Goal: Information Seeking & Learning: Find specific fact

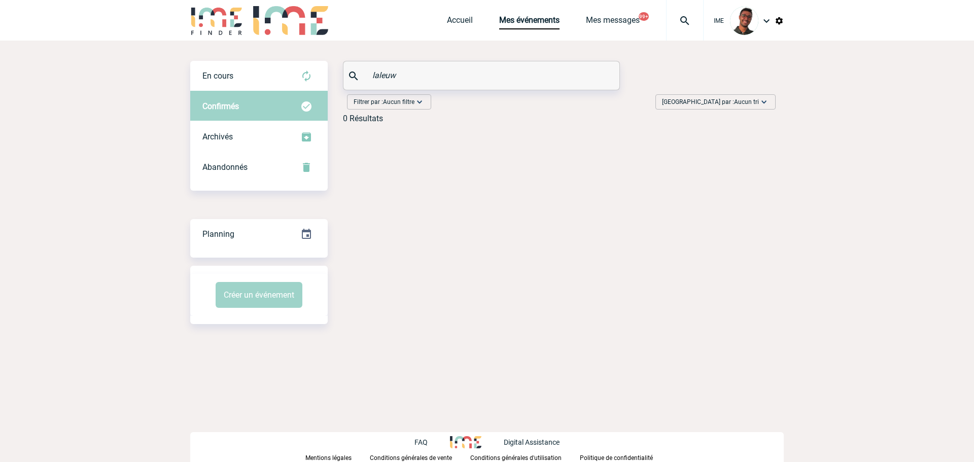
click at [354, 92] on div "En cours En cours Confirmés Archivés Abandonnés En cours Confirmés Archivés Aba…" at bounding box center [486, 96] width 593 height 71
click at [382, 76] on input "laleuw" at bounding box center [483, 75] width 226 height 15
type input "o"
type input "b"
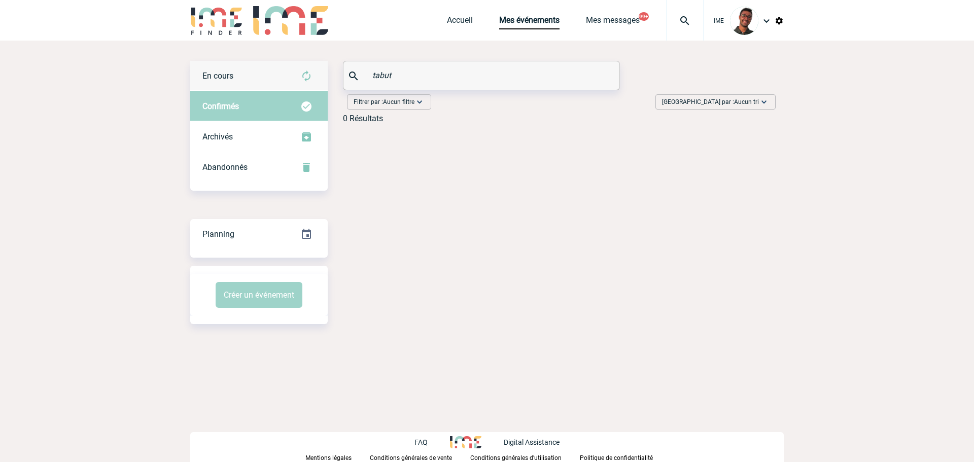
click at [301, 73] on img at bounding box center [306, 76] width 12 height 12
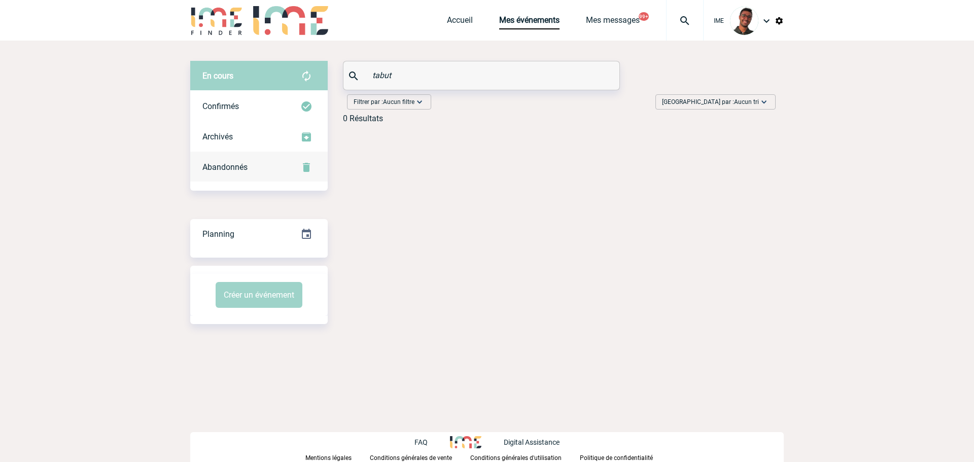
click at [243, 165] on span "Abandonnés" at bounding box center [224, 167] width 45 height 10
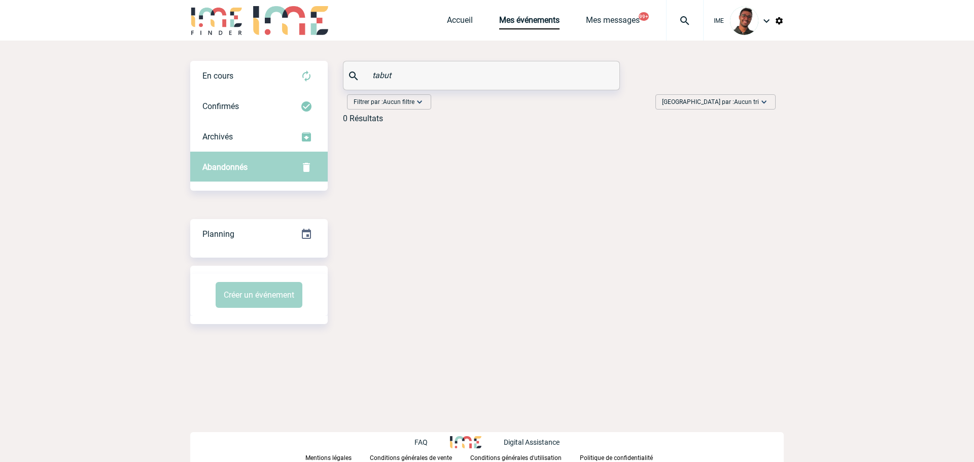
drag, startPoint x: 400, startPoint y: 71, endPoint x: 333, endPoint y: 71, distance: 67.0
click at [333, 71] on div "En cours En cours Confirmés Archivés Abandonnés En cours Confirmés Archivés Aba…" at bounding box center [486, 96] width 593 height 71
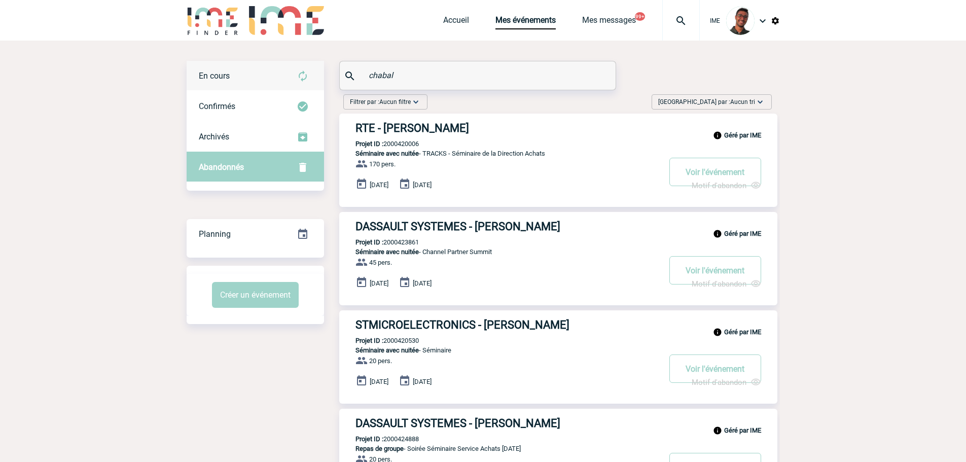
click at [259, 83] on div "En cours" at bounding box center [255, 76] width 137 height 30
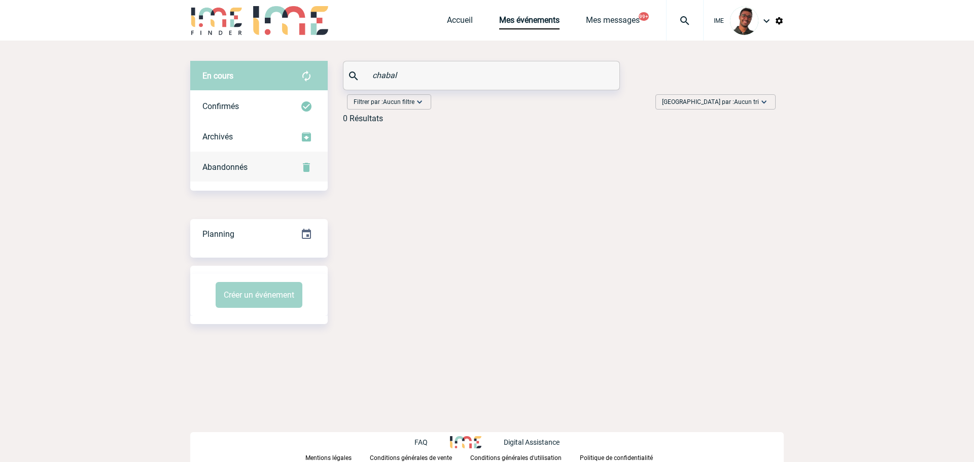
click at [249, 155] on div "Abandonnés" at bounding box center [258, 167] width 137 height 30
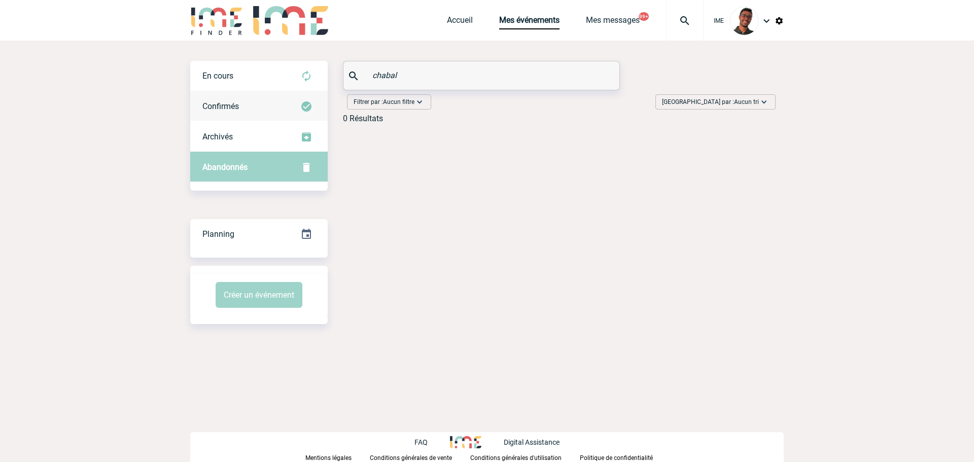
click at [271, 102] on div "Confirmés" at bounding box center [258, 106] width 137 height 30
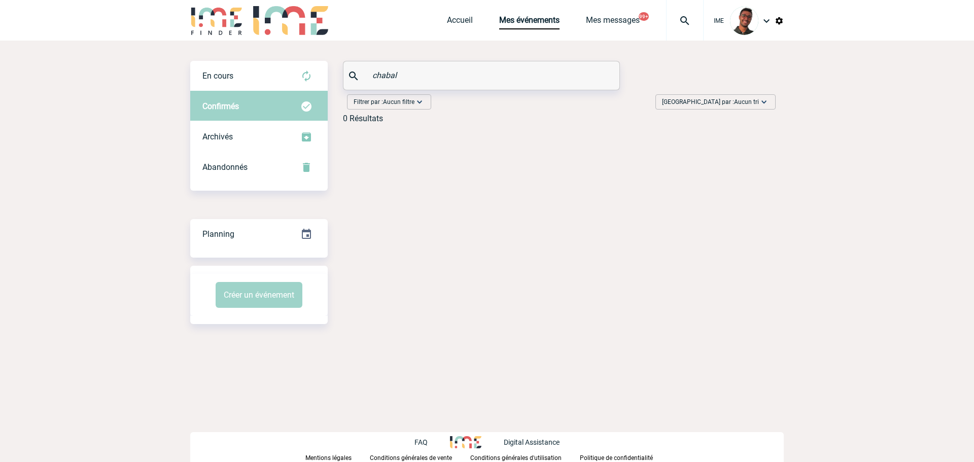
drag, startPoint x: 387, startPoint y: 71, endPoint x: 357, endPoint y: 66, distance: 30.4
click at [357, 66] on div "chabal" at bounding box center [481, 75] width 276 height 28
click at [280, 78] on div "En cours" at bounding box center [258, 76] width 137 height 30
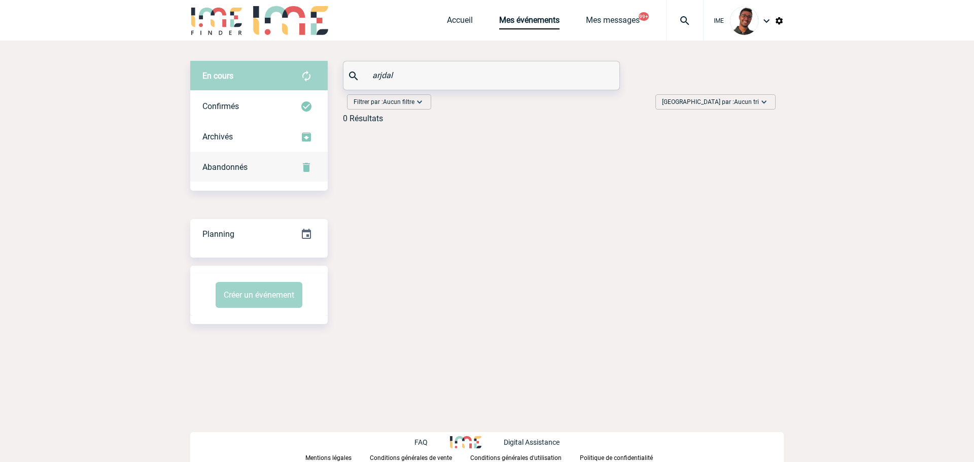
click at [262, 170] on div "Abandonnés" at bounding box center [258, 167] width 137 height 30
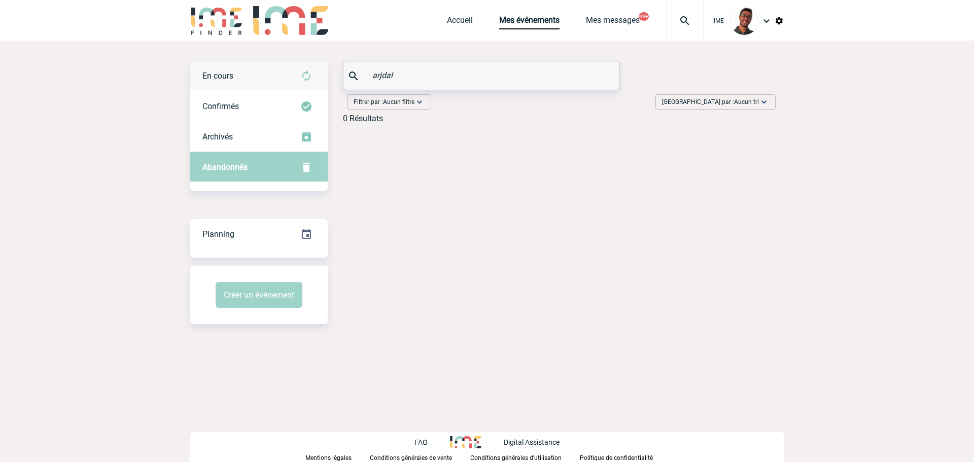
drag, startPoint x: 403, startPoint y: 74, endPoint x: 326, endPoint y: 64, distance: 78.3
click at [326, 64] on div "En cours En cours Confirmés Archivés Abandonnés En cours Confirmés Archivés Aba…" at bounding box center [486, 96] width 593 height 71
click at [308, 69] on div "En cours" at bounding box center [258, 76] width 137 height 30
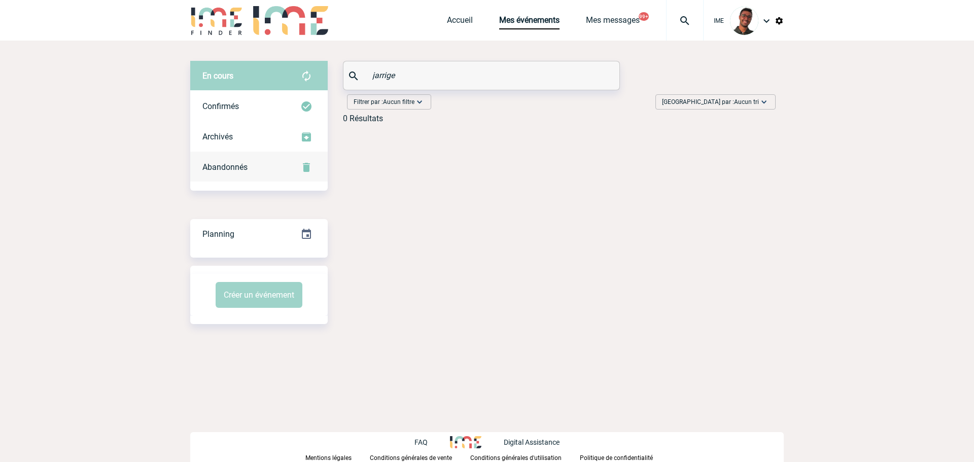
click at [275, 159] on div "Abandonnés" at bounding box center [258, 167] width 137 height 30
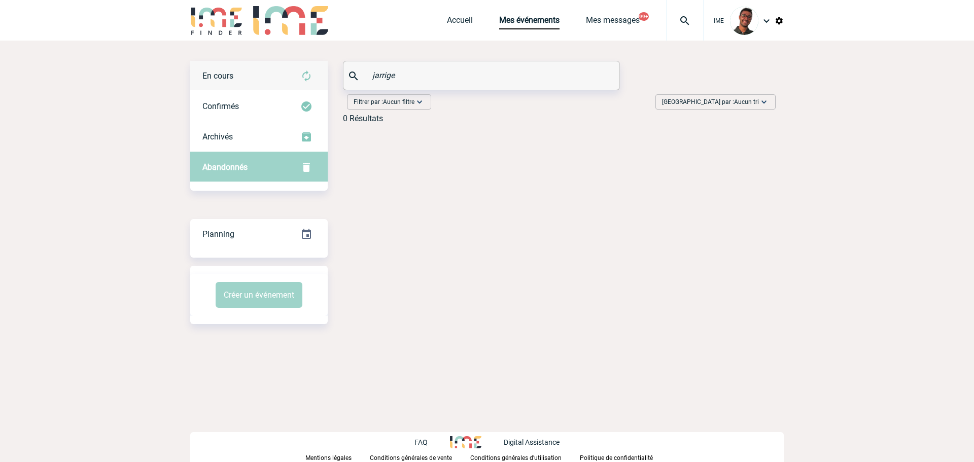
click at [291, 70] on div "En cours" at bounding box center [258, 76] width 137 height 30
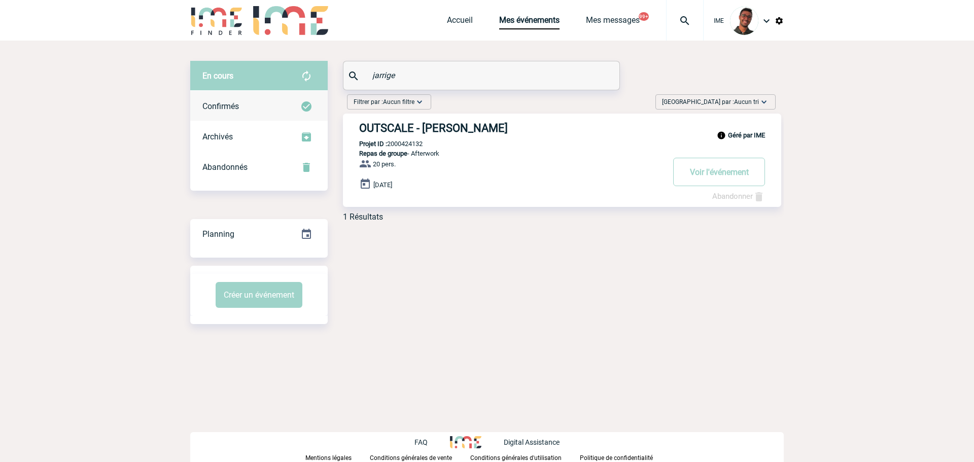
click at [261, 112] on div "Confirmés" at bounding box center [258, 106] width 137 height 30
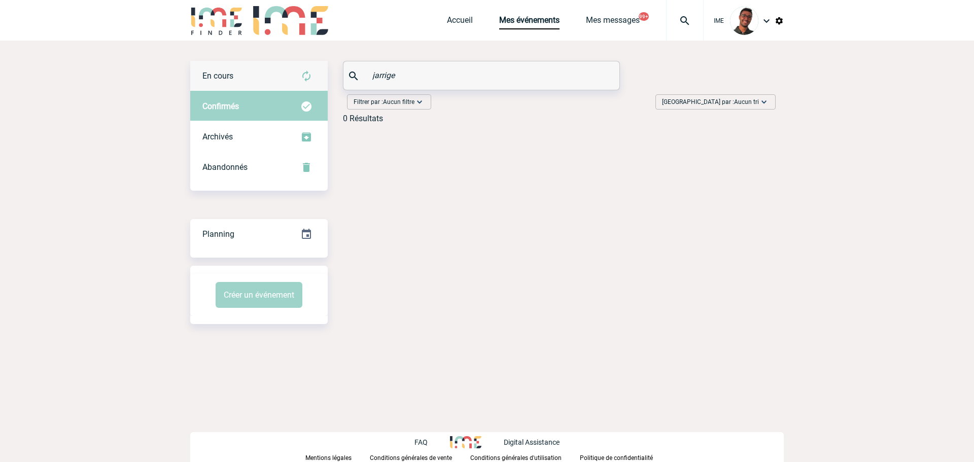
drag, startPoint x: 416, startPoint y: 75, endPoint x: 321, endPoint y: 71, distance: 95.4
click at [321, 71] on div "En cours En cours Confirmés Archivés Abandonnés En cours Confirmés Archivés Aba…" at bounding box center [486, 96] width 593 height 71
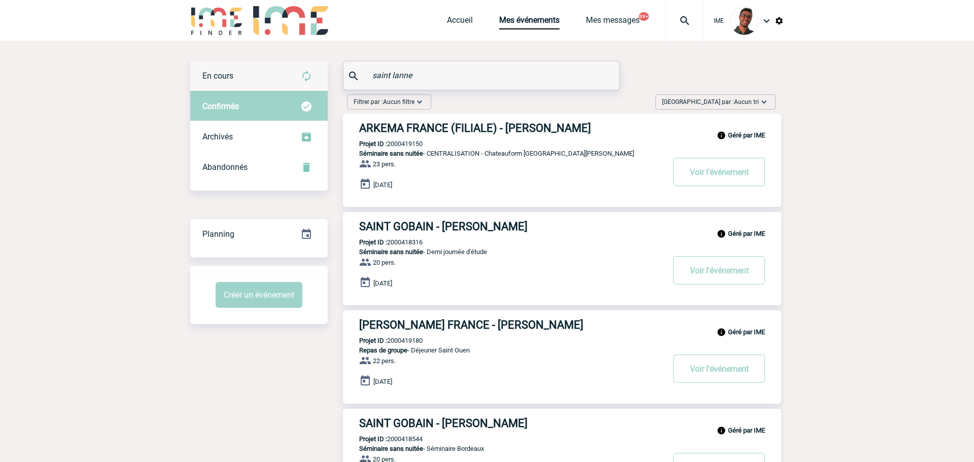
click at [286, 74] on div "En cours" at bounding box center [258, 76] width 137 height 30
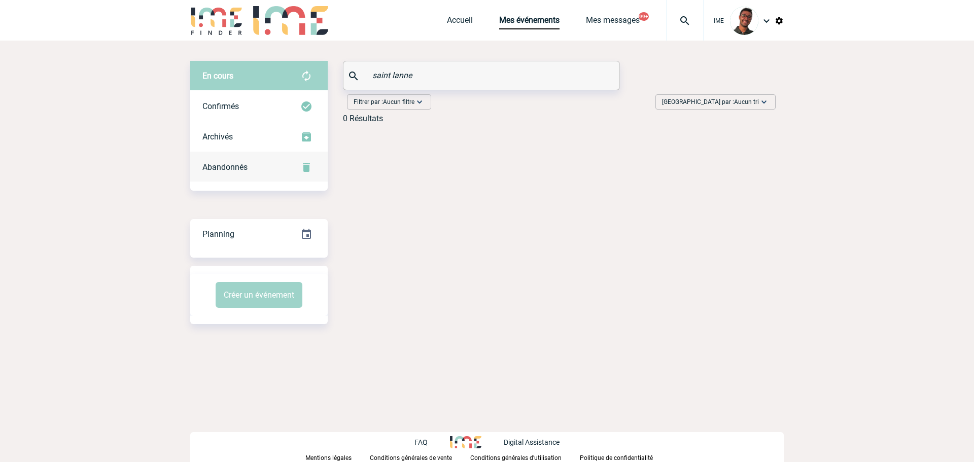
click at [273, 163] on div "Abandonnés" at bounding box center [258, 167] width 137 height 30
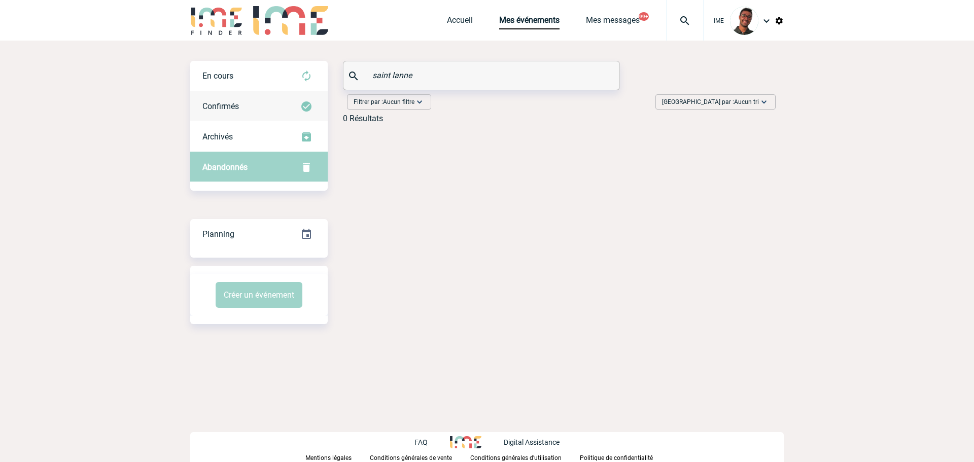
click at [288, 105] on div "Confirmés" at bounding box center [258, 106] width 137 height 30
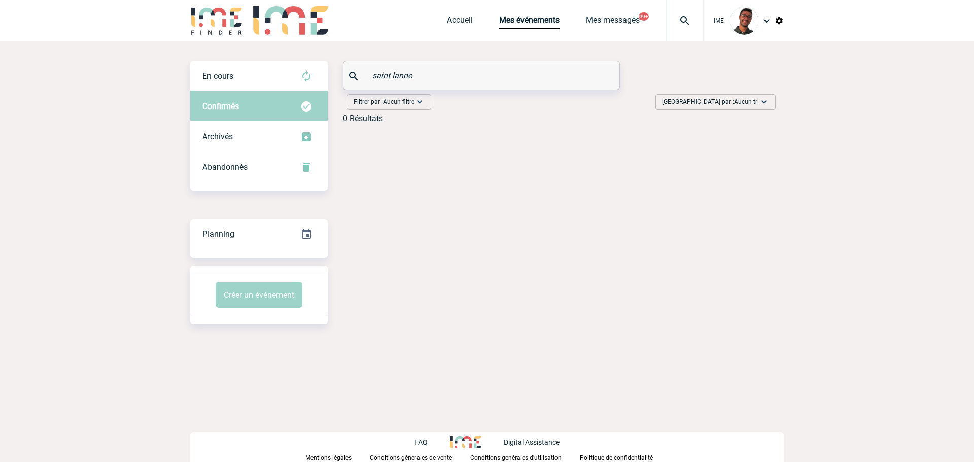
drag, startPoint x: 446, startPoint y: 73, endPoint x: 357, endPoint y: 70, distance: 89.3
click at [357, 70] on div "saint lanne" at bounding box center [481, 75] width 276 height 28
click at [302, 77] on img at bounding box center [306, 76] width 12 height 12
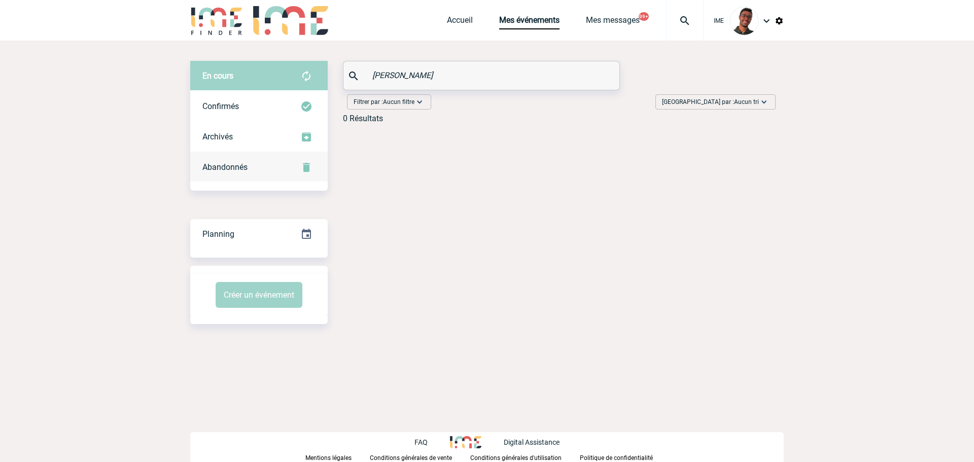
click at [260, 172] on div "Abandonnés" at bounding box center [258, 167] width 137 height 30
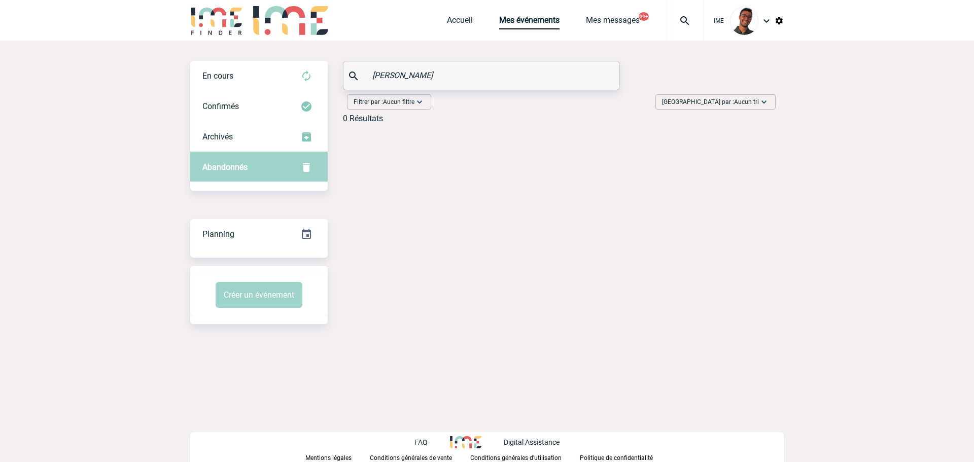
drag, startPoint x: 418, startPoint y: 78, endPoint x: 360, endPoint y: 80, distance: 57.9
click at [360, 80] on div "charyeva" at bounding box center [481, 75] width 276 height 28
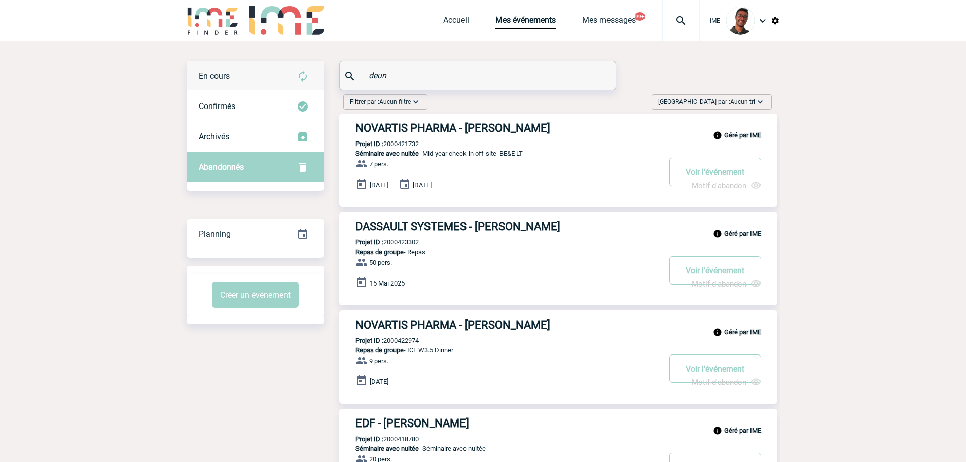
click at [273, 88] on div "En cours" at bounding box center [255, 76] width 137 height 30
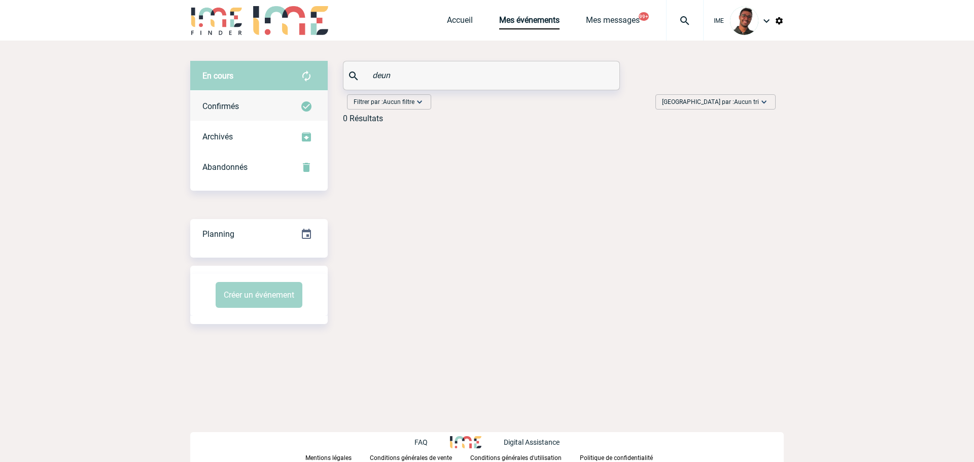
click at [272, 97] on div "Confirmés" at bounding box center [258, 106] width 137 height 30
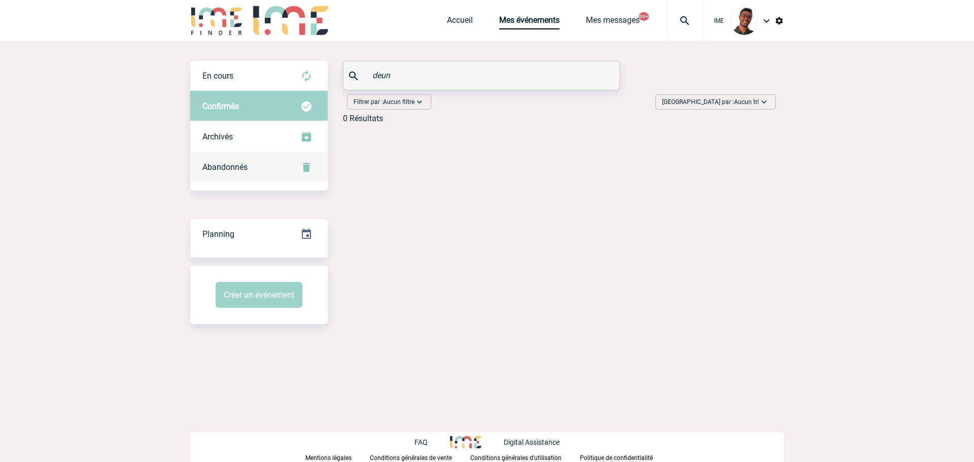
click at [263, 166] on div "Abandonnés" at bounding box center [258, 167] width 137 height 30
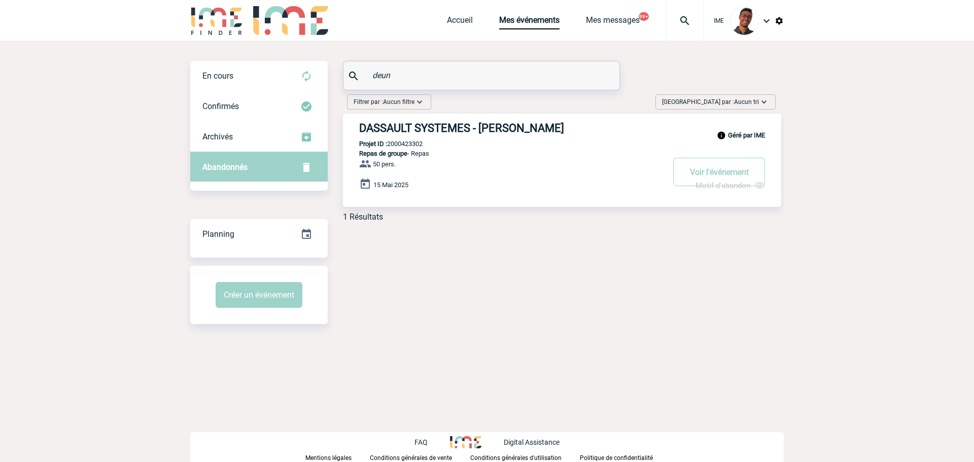
click at [409, 96] on div "Filtrer par : Aucun filtre Aucun filtre Prise de brief Recherche & Sélection Pr…" at bounding box center [389, 101] width 84 height 15
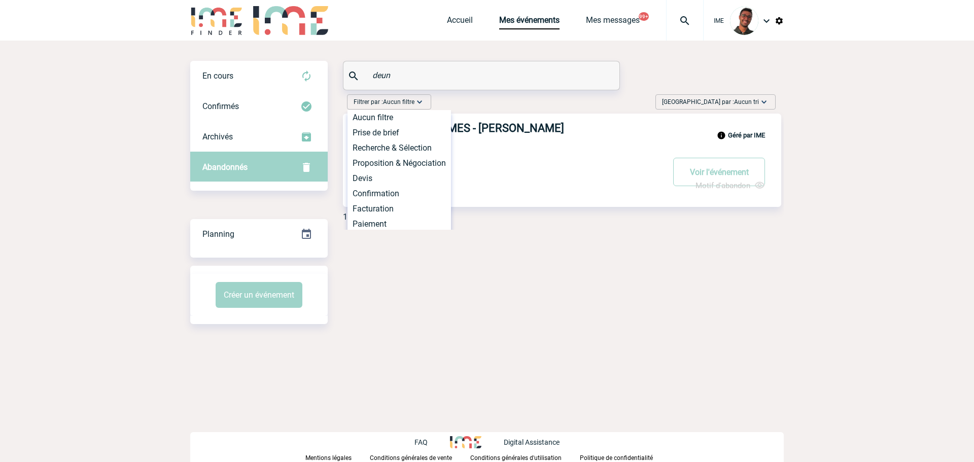
drag, startPoint x: 408, startPoint y: 77, endPoint x: 352, endPoint y: 72, distance: 57.1
click at [352, 72] on div "deun" at bounding box center [481, 75] width 276 height 28
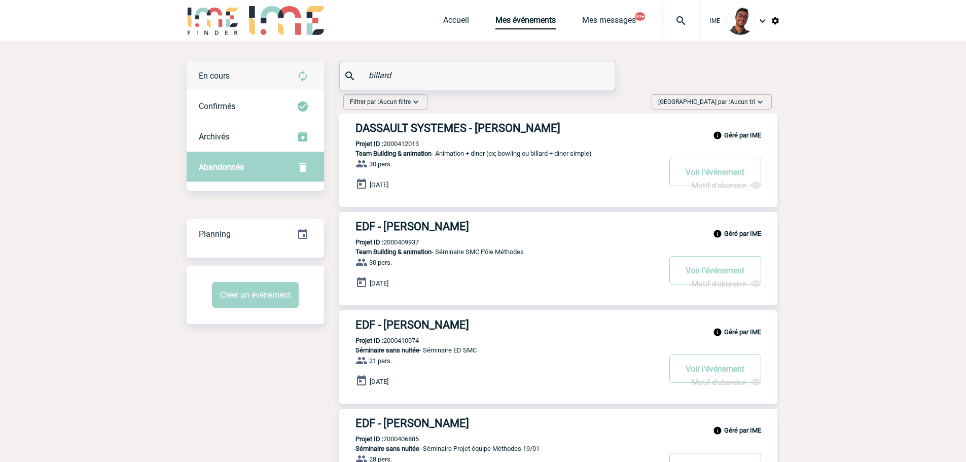
type input "billard"
click at [255, 73] on div "En cours" at bounding box center [255, 76] width 137 height 30
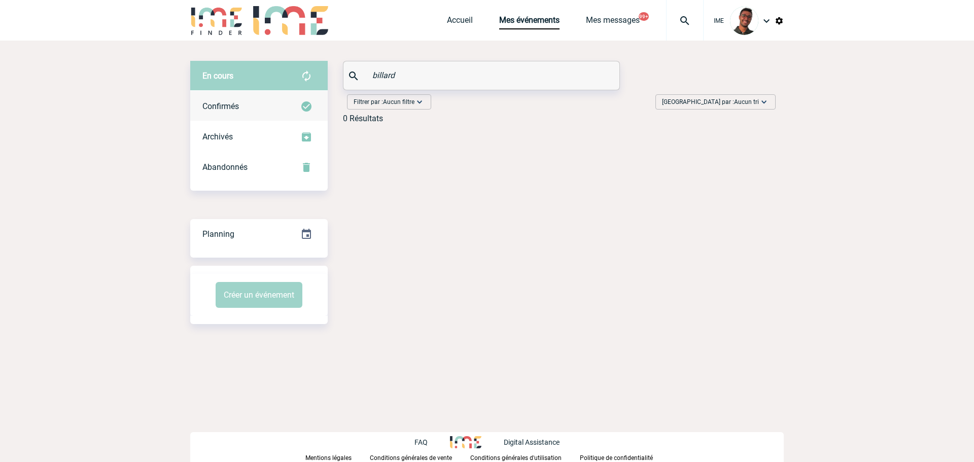
click at [250, 107] on div "Confirmés" at bounding box center [258, 106] width 137 height 30
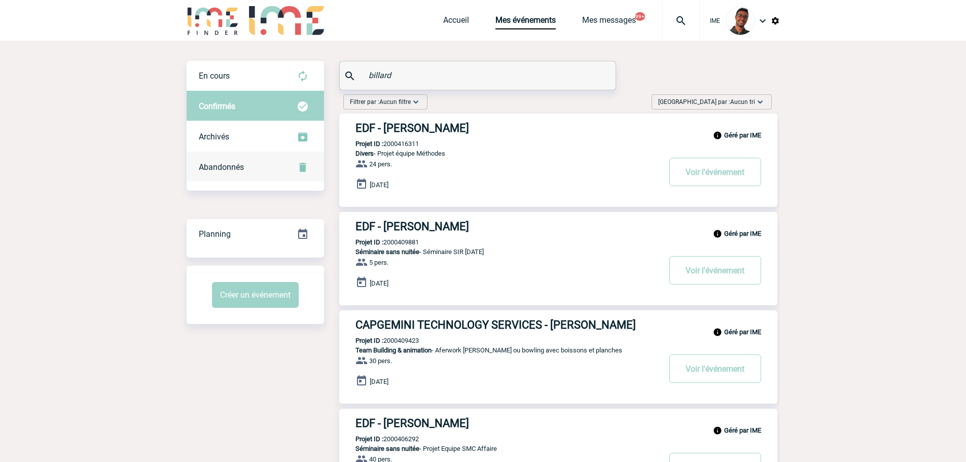
click at [242, 165] on span "Abandonnés" at bounding box center [221, 167] width 45 height 10
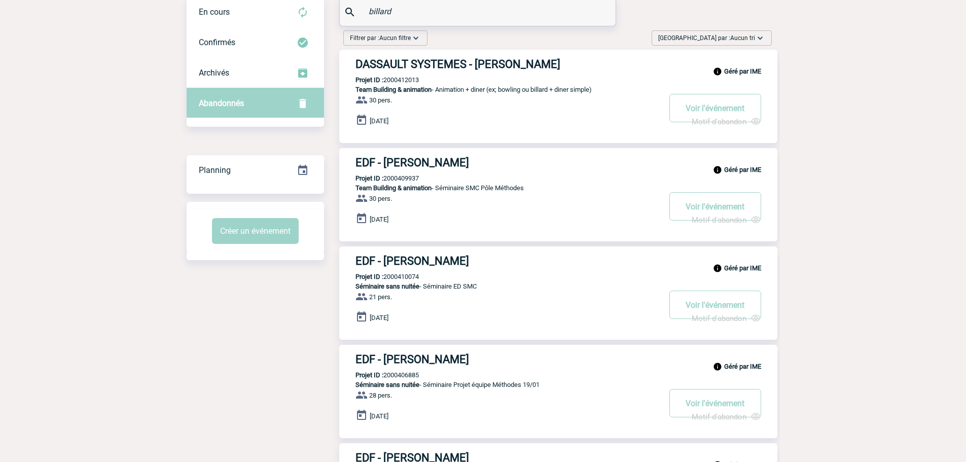
scroll to position [41, 0]
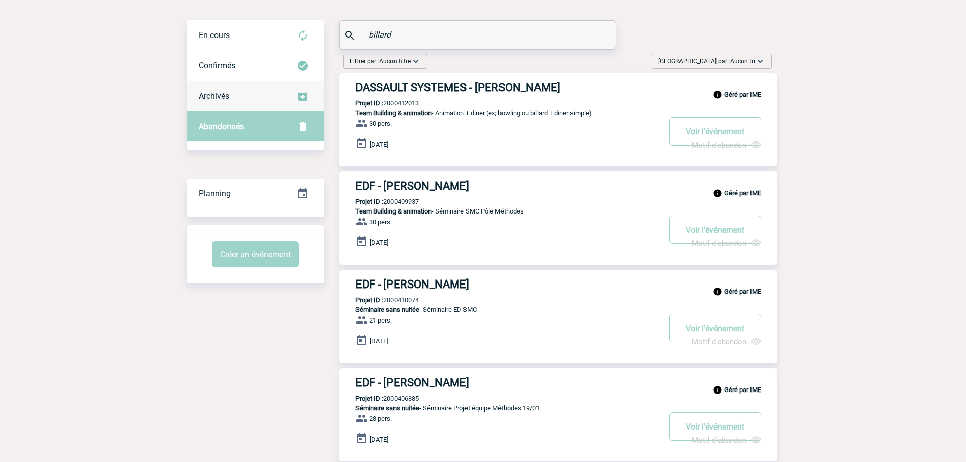
click at [259, 84] on div "Archivés" at bounding box center [255, 96] width 137 height 30
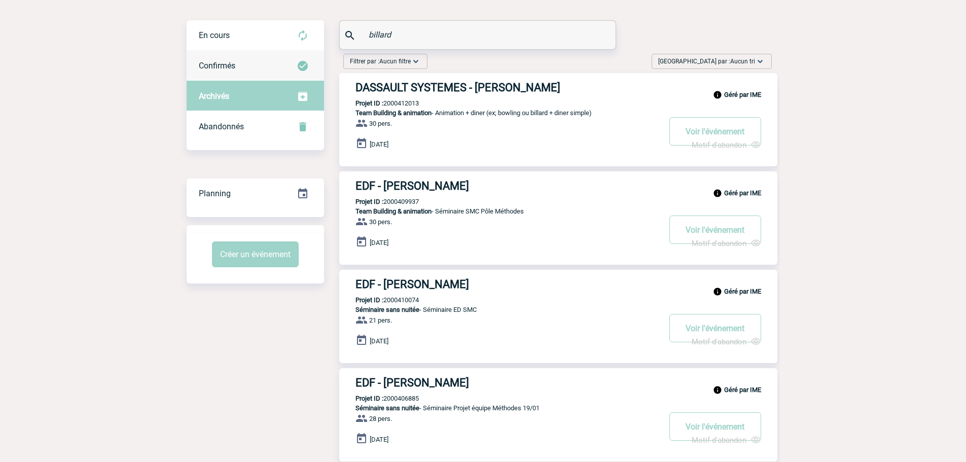
scroll to position [0, 0]
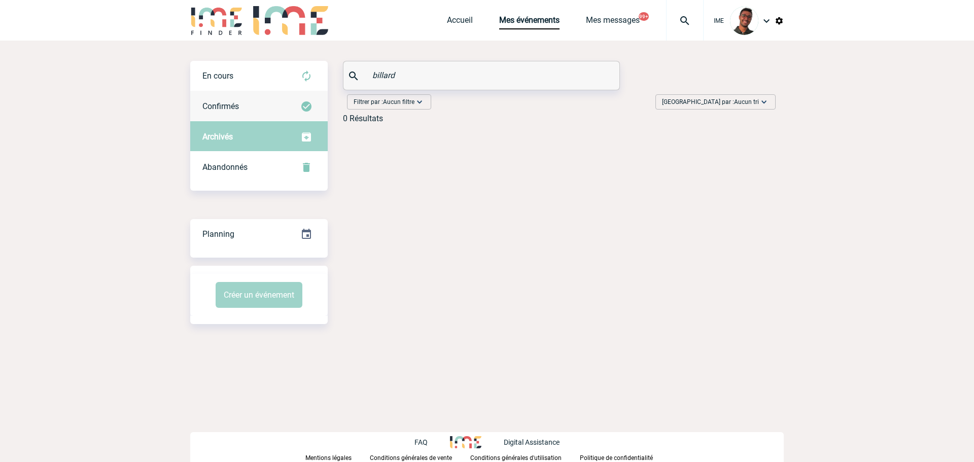
click at [264, 69] on div "En cours" at bounding box center [258, 76] width 137 height 30
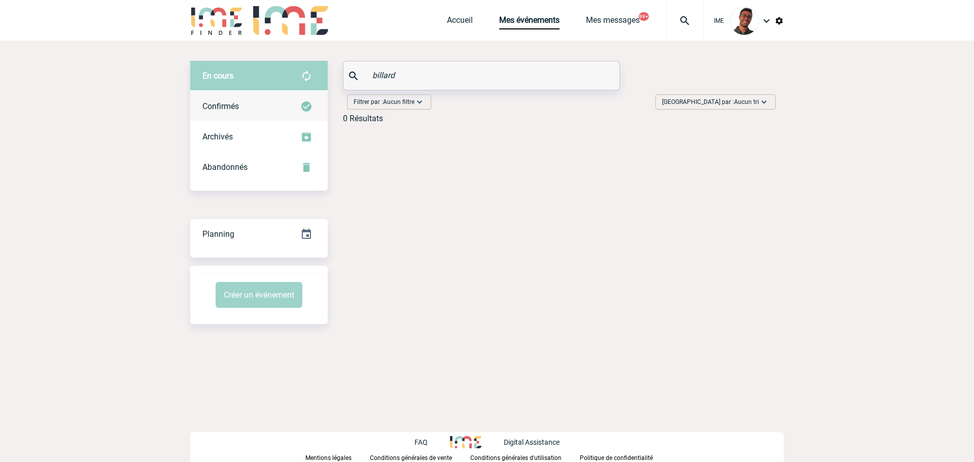
click at [254, 96] on div "Confirmés" at bounding box center [258, 106] width 137 height 30
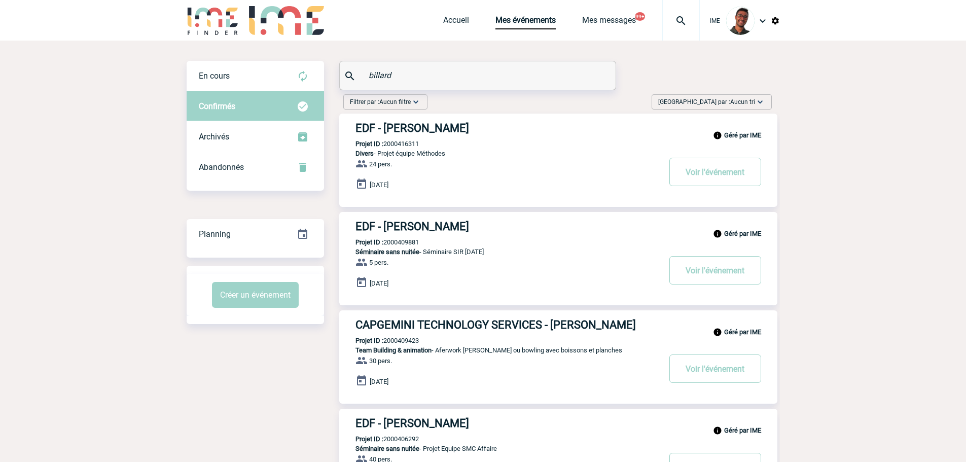
drag, startPoint x: 408, startPoint y: 73, endPoint x: 326, endPoint y: 62, distance: 82.9
click at [326, 62] on div "En cours En cours Confirmés Archivés Abandonnés En cours Confirmés Archivés Aba…" at bounding box center [483, 391] width 593 height 661
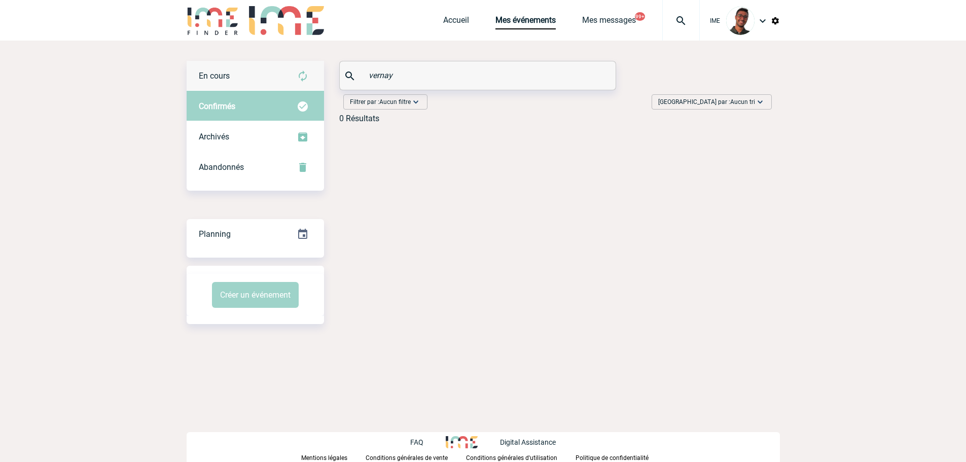
click at [268, 70] on div "En cours" at bounding box center [255, 76] width 137 height 30
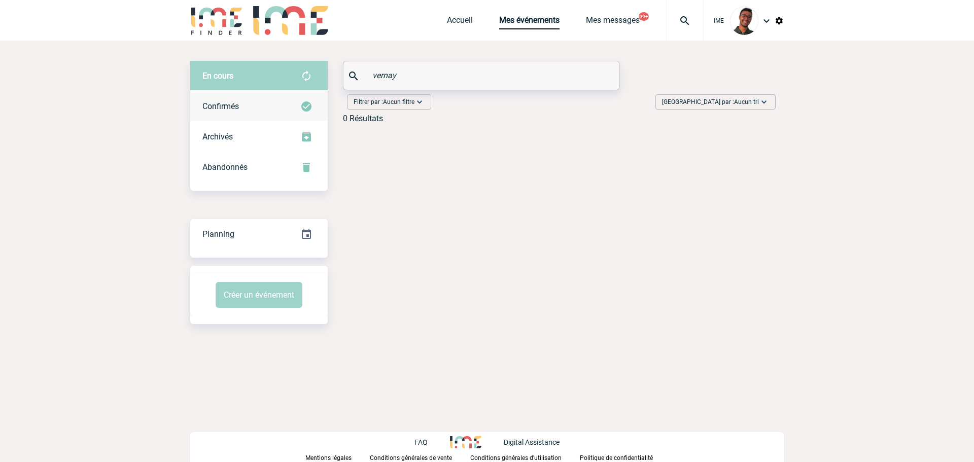
click at [259, 104] on div "Confirmés" at bounding box center [258, 106] width 137 height 30
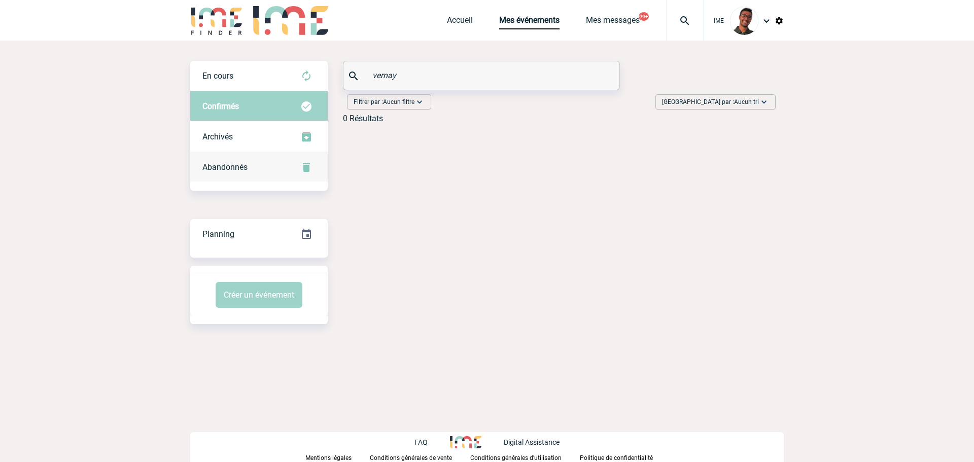
click at [245, 171] on span "Abandonnés" at bounding box center [224, 167] width 45 height 10
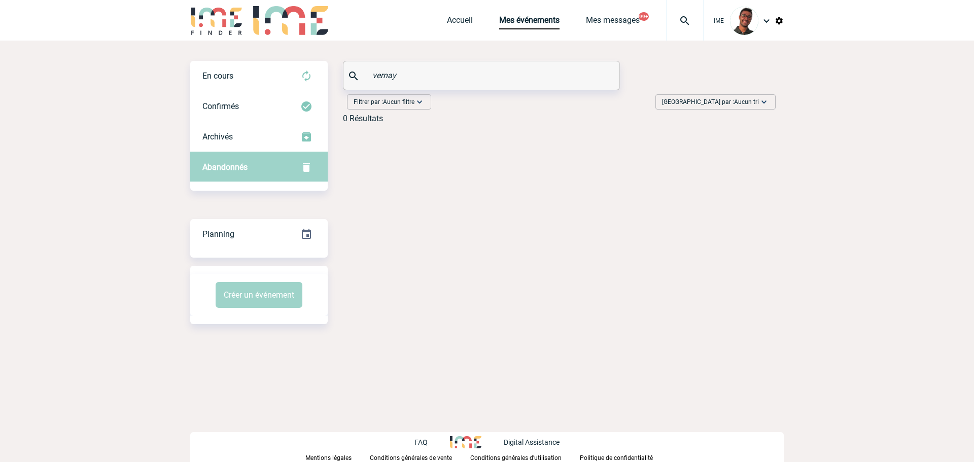
drag, startPoint x: 394, startPoint y: 71, endPoint x: 352, endPoint y: 69, distance: 42.1
click at [352, 69] on div "vernay" at bounding box center [481, 75] width 276 height 28
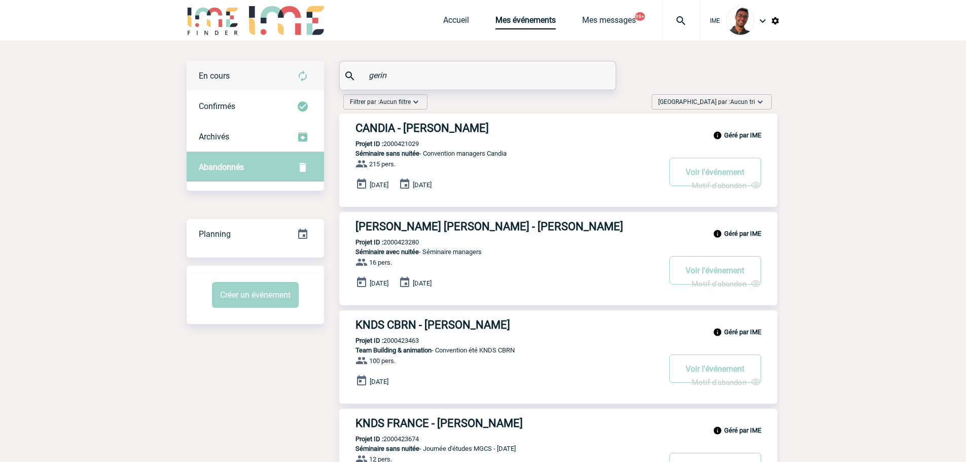
click at [320, 70] on div "En cours" at bounding box center [255, 76] width 137 height 30
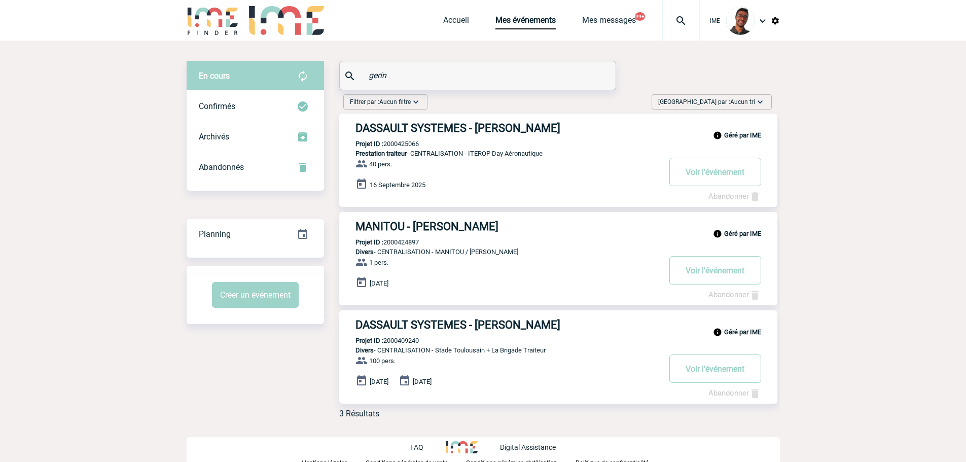
drag, startPoint x: 405, startPoint y: 80, endPoint x: 330, endPoint y: 68, distance: 75.5
click at [330, 68] on div "En cours En cours Confirmés Archivés Abandonnés En cours Confirmés Archivés Aba…" at bounding box center [483, 244] width 593 height 366
click at [335, 67] on div "En cours En cours Confirmés Archivés Abandonnés En cours Confirmés Archivés Aba…" at bounding box center [483, 244] width 593 height 366
click at [273, 100] on div "Confirmés" at bounding box center [255, 106] width 137 height 30
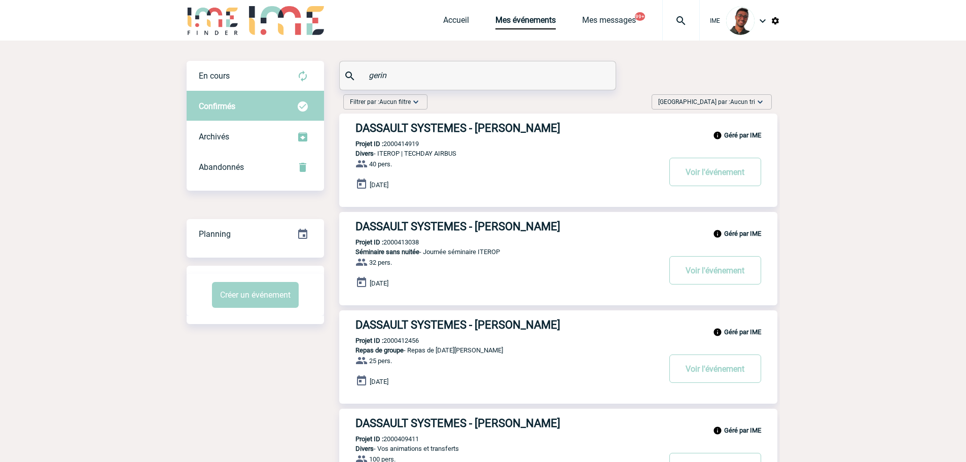
drag, startPoint x: 399, startPoint y: 68, endPoint x: 335, endPoint y: 69, distance: 63.9
click at [335, 69] on div "En cours En cours Confirmés Archivés Abandonnés En cours Confirmés Archivés Aba…" at bounding box center [483, 391] width 593 height 661
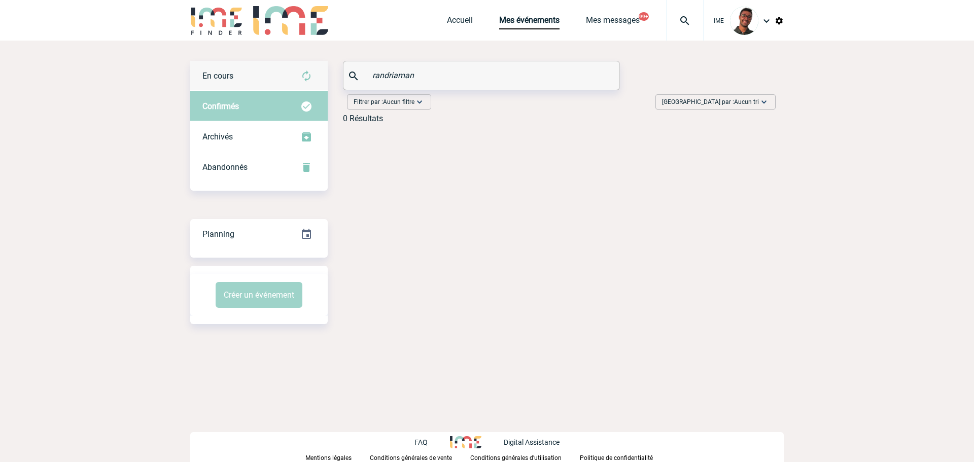
click at [282, 73] on div "En cours" at bounding box center [258, 76] width 137 height 30
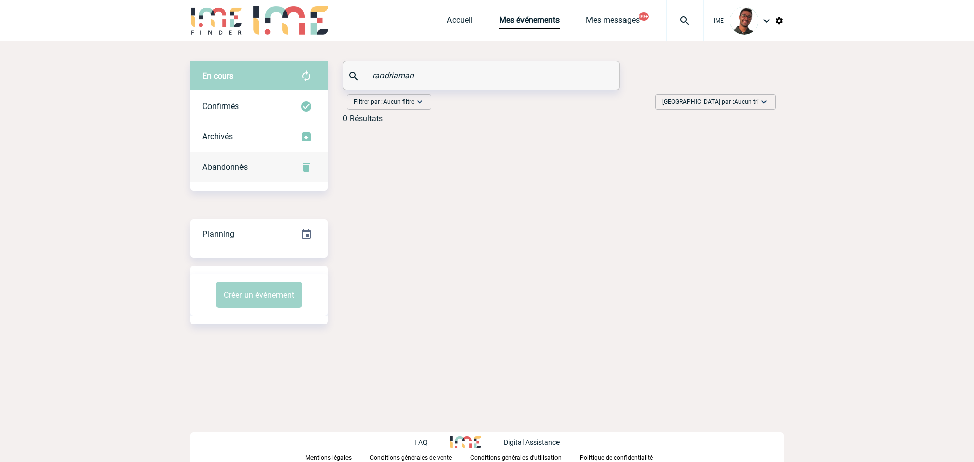
click at [252, 171] on div "Abandonnés" at bounding box center [258, 167] width 137 height 30
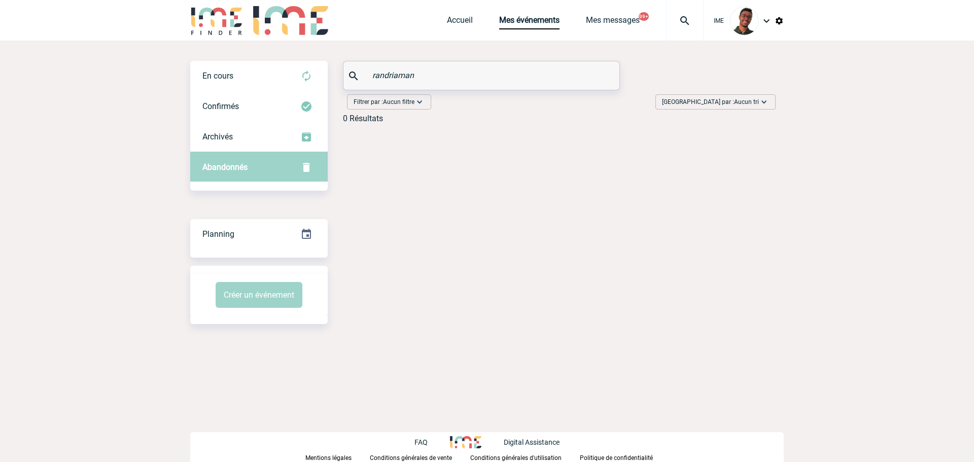
drag, startPoint x: 436, startPoint y: 77, endPoint x: 352, endPoint y: 62, distance: 85.5
click at [352, 62] on div "randriaman" at bounding box center [481, 75] width 276 height 28
click at [294, 80] on div "En cours" at bounding box center [258, 76] width 137 height 30
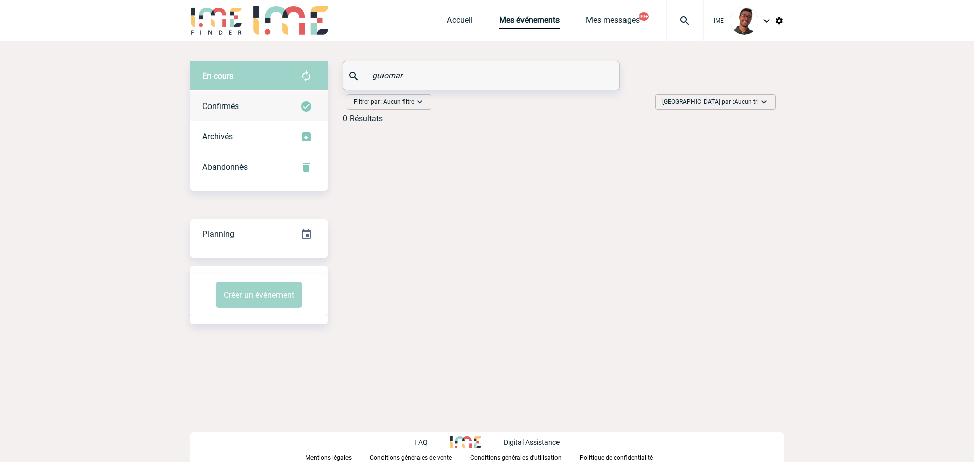
click at [295, 112] on div "Confirmés" at bounding box center [258, 106] width 137 height 30
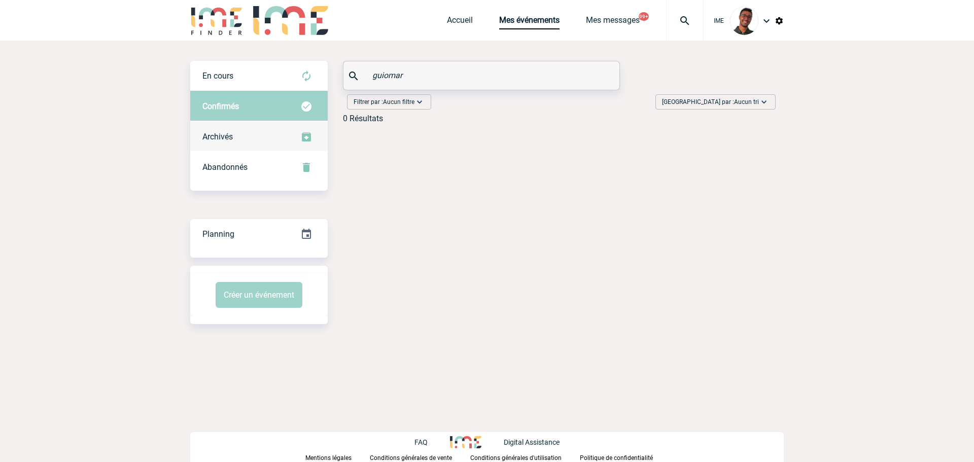
click at [288, 138] on div "Archivés" at bounding box center [258, 137] width 137 height 30
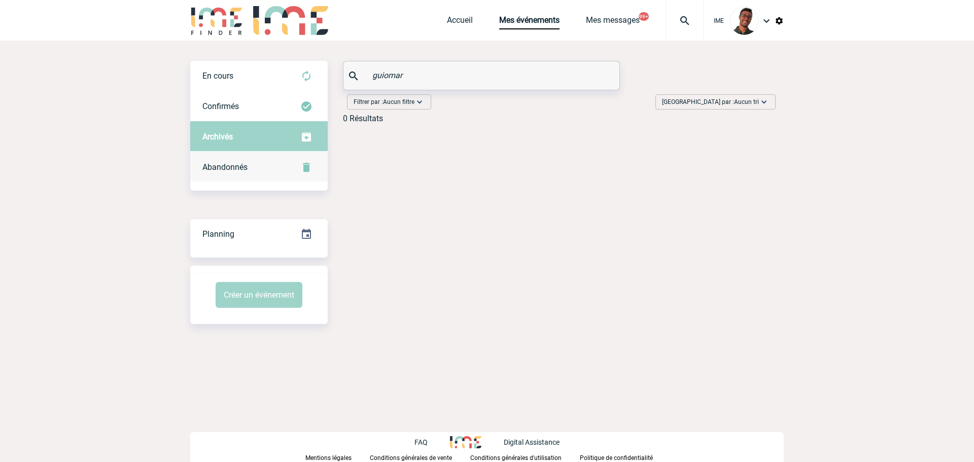
click at [263, 163] on div "Abandonnés" at bounding box center [258, 167] width 137 height 30
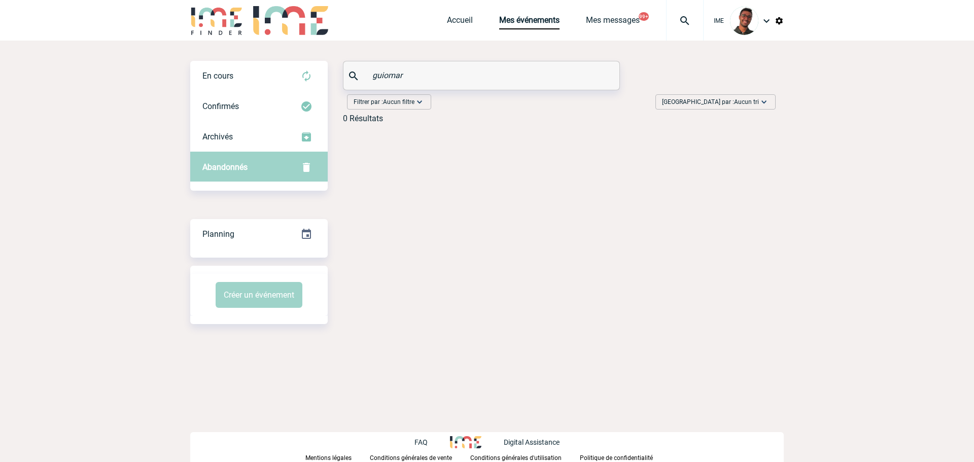
drag, startPoint x: 406, startPoint y: 80, endPoint x: 336, endPoint y: 78, distance: 70.5
click at [336, 78] on div "En cours En cours Confirmés Archivés Abandonnés En cours Confirmés Archivés Aba…" at bounding box center [486, 96] width 593 height 71
click at [300, 78] on img at bounding box center [306, 76] width 12 height 12
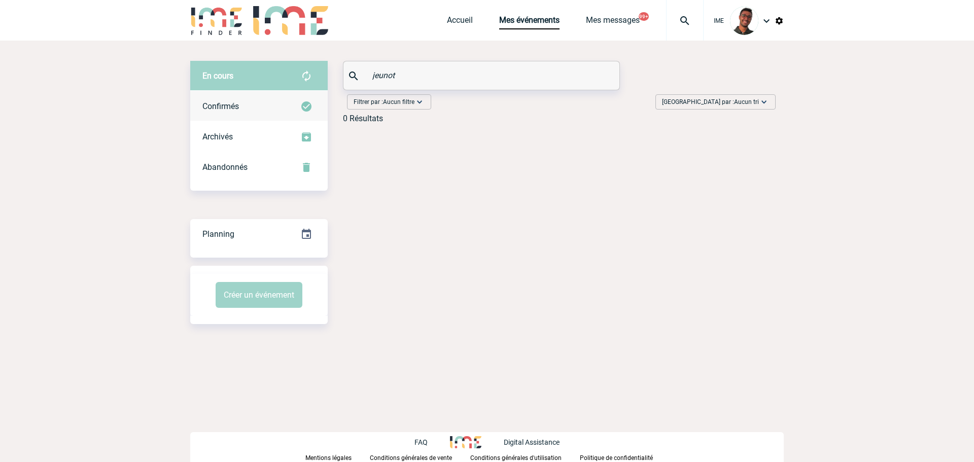
click at [238, 105] on span "Confirmés" at bounding box center [220, 106] width 37 height 10
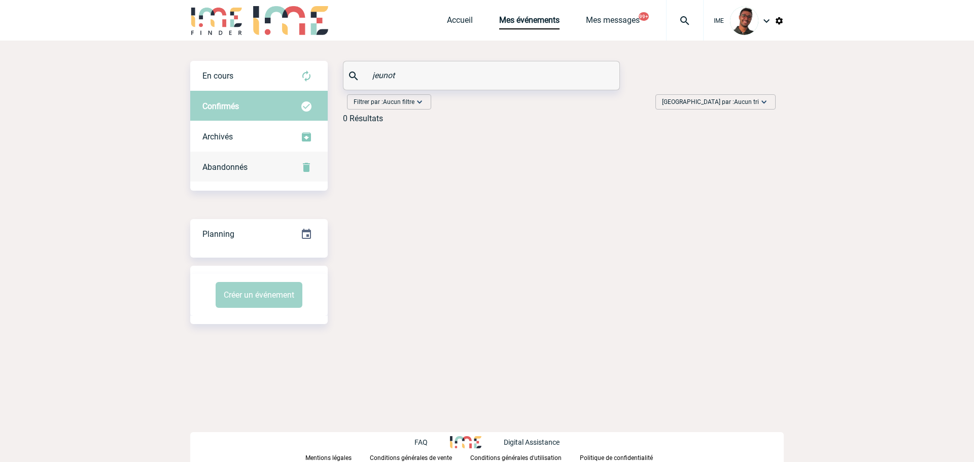
click at [239, 170] on span "Abandonnés" at bounding box center [224, 167] width 45 height 10
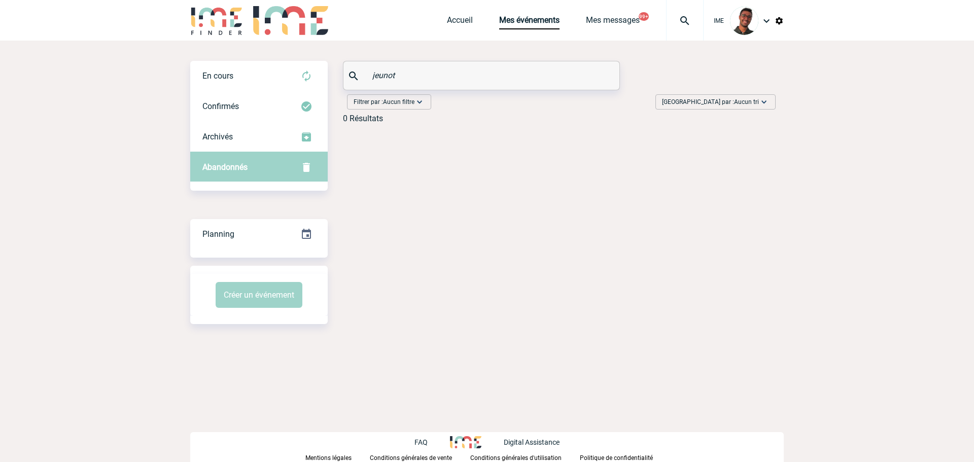
drag, startPoint x: 352, startPoint y: 67, endPoint x: 333, endPoint y: 61, distance: 19.1
click at [333, 61] on div "En cours En cours Confirmés Archivés Abandonnés En cours Confirmés Archivés Aba…" at bounding box center [486, 96] width 593 height 71
type input "o"
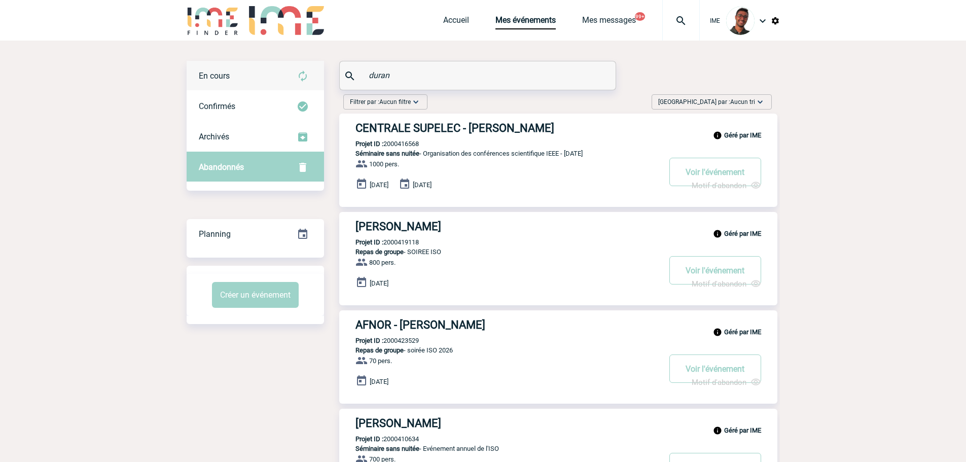
click at [276, 69] on div "En cours" at bounding box center [255, 76] width 137 height 30
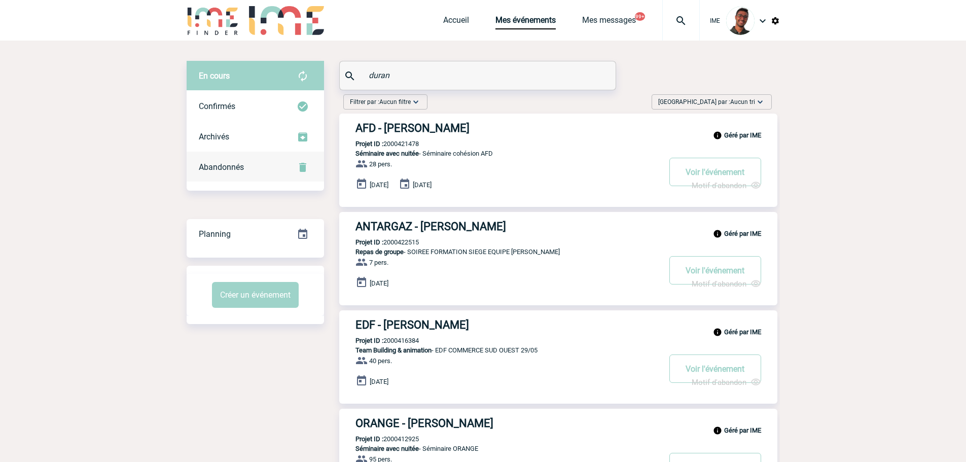
click at [251, 164] on div "Abandonnés" at bounding box center [255, 167] width 137 height 30
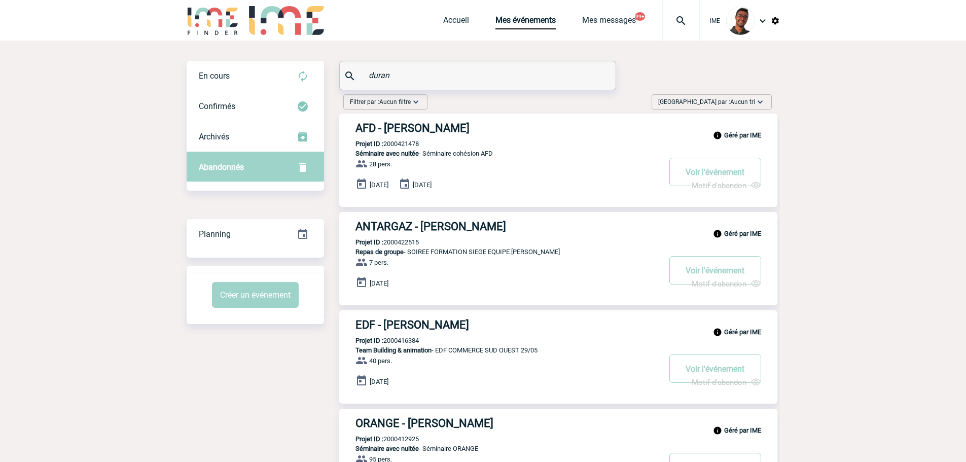
click at [238, 95] on div "Confirmés" at bounding box center [255, 106] width 137 height 30
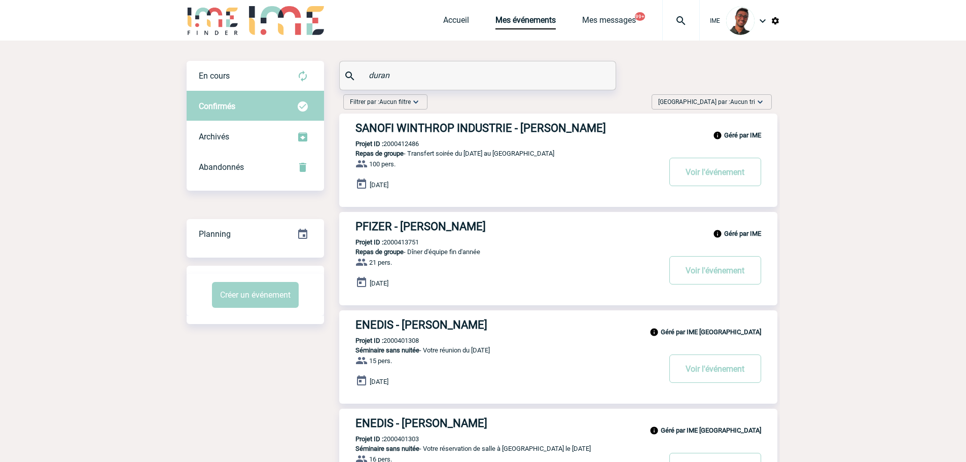
click at [303, 92] on div "Confirmés" at bounding box center [255, 106] width 137 height 30
click at [310, 78] on div "En cours" at bounding box center [255, 76] width 137 height 30
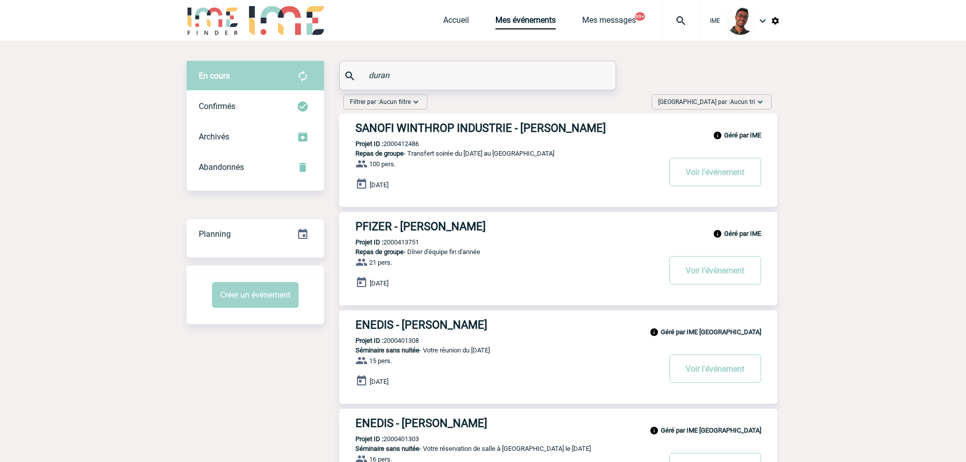
drag, startPoint x: 429, startPoint y: 79, endPoint x: 275, endPoint y: 69, distance: 154.0
click at [275, 69] on div "En cours En cours Confirmés Archivés Abandonnés En cours Confirmés Archivés Aba…" at bounding box center [483, 293] width 593 height 464
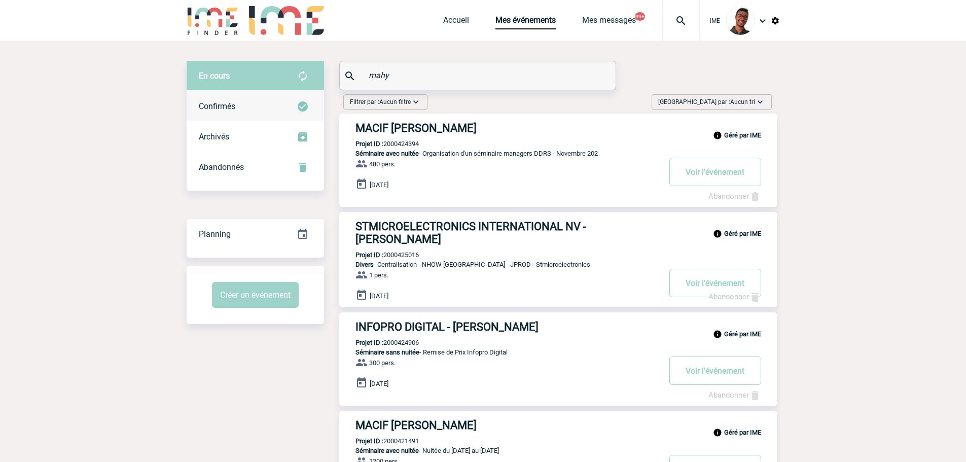
click at [259, 111] on div "Confirmés" at bounding box center [255, 106] width 137 height 30
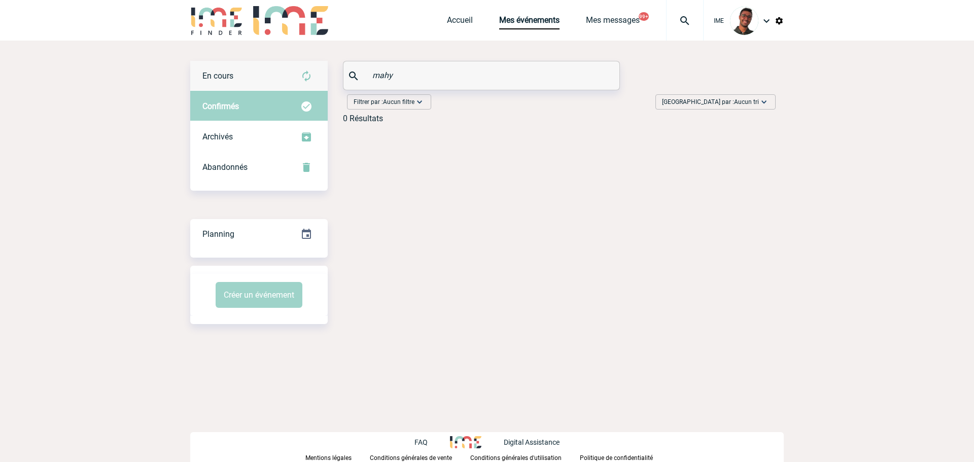
click at [278, 84] on div "En cours" at bounding box center [258, 76] width 137 height 30
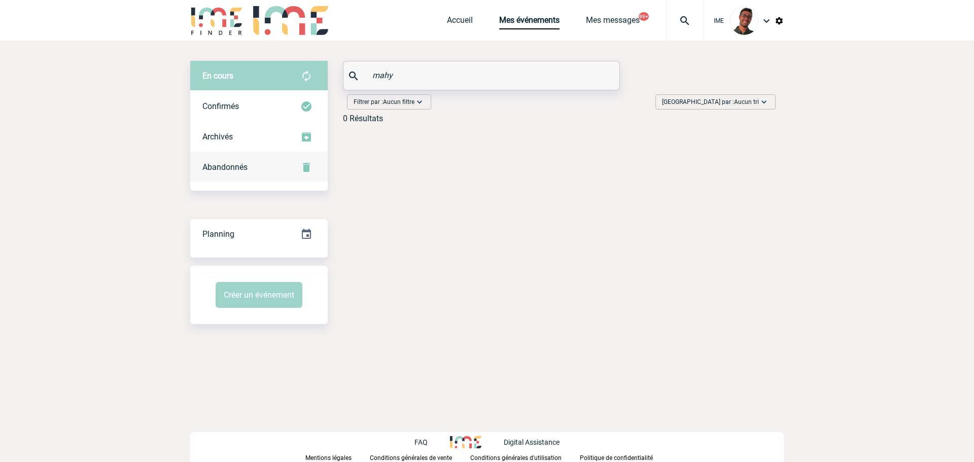
click at [252, 161] on div "Abandonnés" at bounding box center [258, 167] width 137 height 30
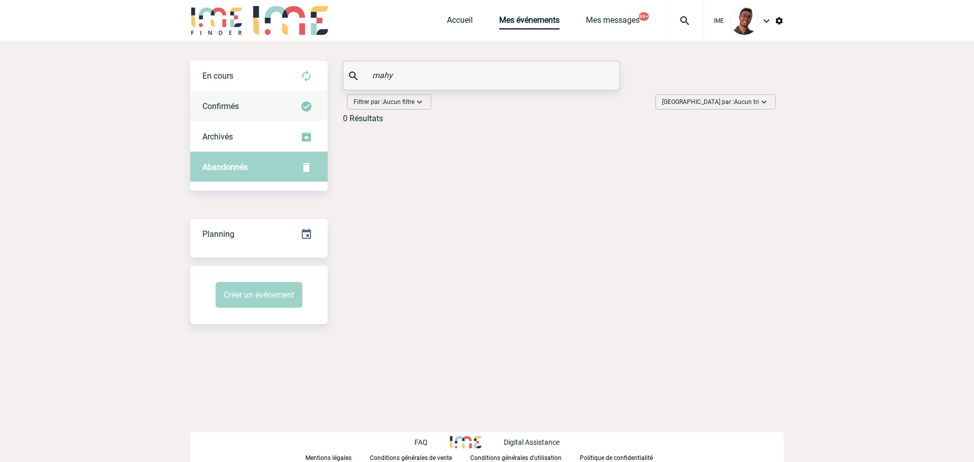
click at [276, 108] on div "Confirmés" at bounding box center [258, 106] width 137 height 30
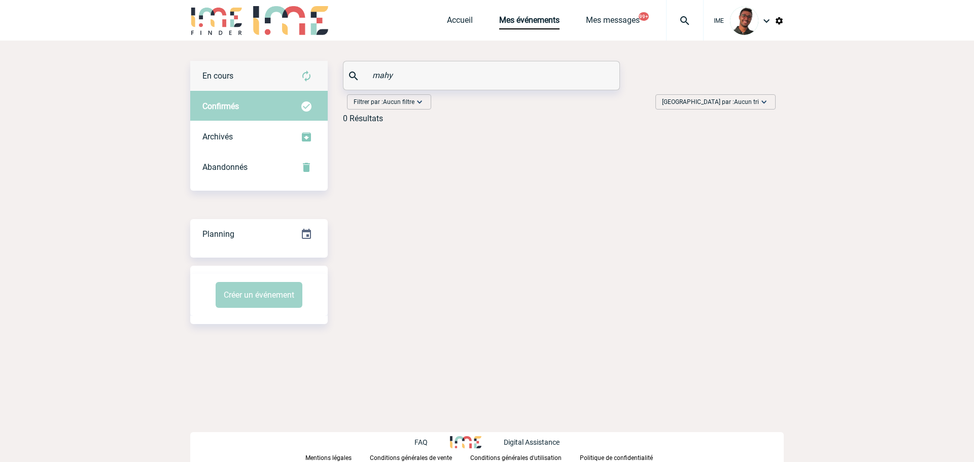
drag, startPoint x: 446, startPoint y: 76, endPoint x: 318, endPoint y: 64, distance: 129.4
click at [318, 64] on div "En cours En cours Confirmés Archivés Abandonnés En cours Confirmés Archivés Aba…" at bounding box center [486, 96] width 593 height 71
click at [276, 72] on div "En cours" at bounding box center [258, 76] width 137 height 30
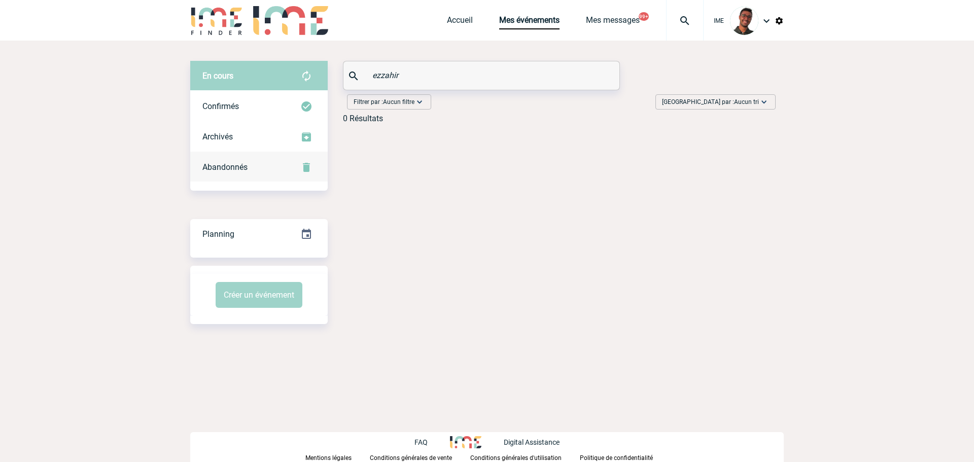
click at [254, 152] on link "Abandonnés" at bounding box center [258, 167] width 137 height 30
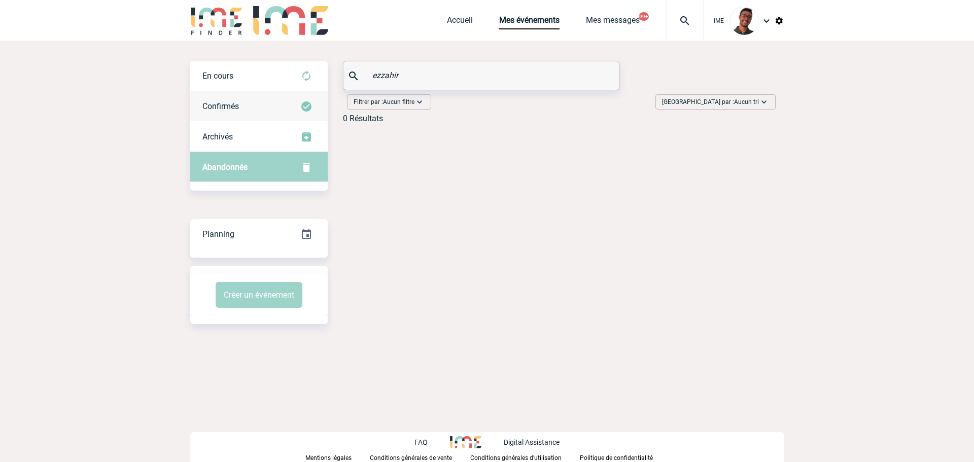
click at [287, 107] on div "Confirmés" at bounding box center [258, 106] width 137 height 30
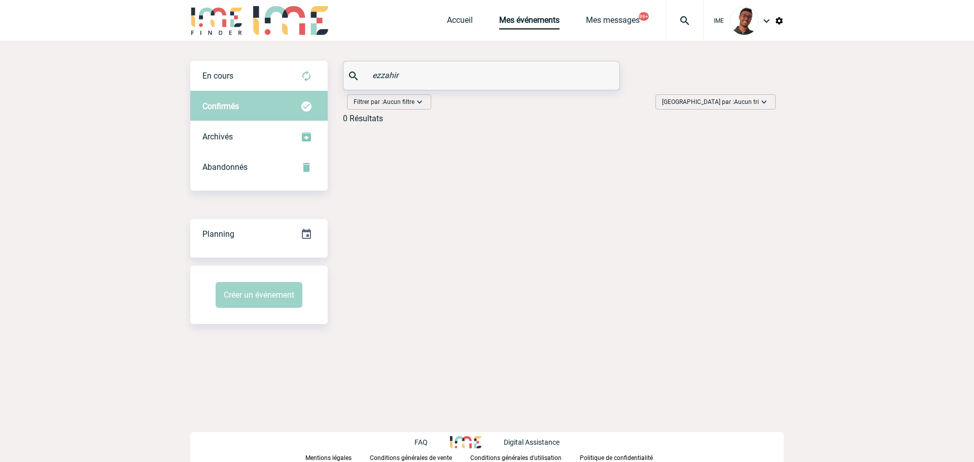
drag, startPoint x: 419, startPoint y: 80, endPoint x: 336, endPoint y: 72, distance: 83.1
click at [336, 72] on div "En cours En cours Confirmés Archivés Abandonnés En cours Confirmés Archivés Aba…" at bounding box center [486, 96] width 593 height 71
click at [289, 79] on div "En cours" at bounding box center [258, 76] width 137 height 30
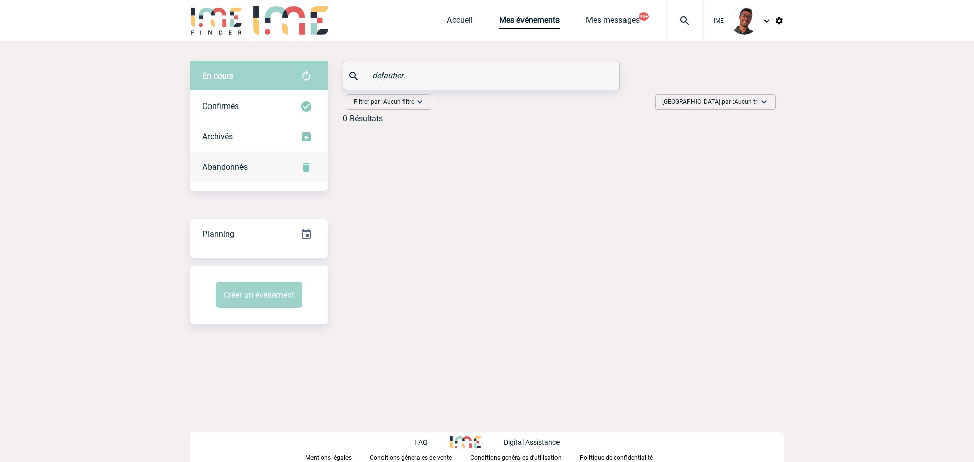
click at [260, 170] on div "Abandonnés" at bounding box center [258, 167] width 137 height 30
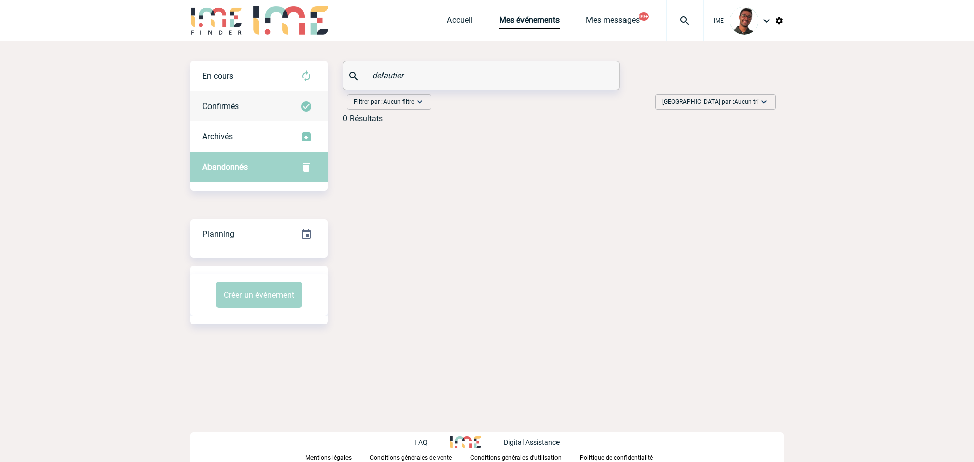
click at [260, 107] on div "Confirmés" at bounding box center [258, 106] width 137 height 30
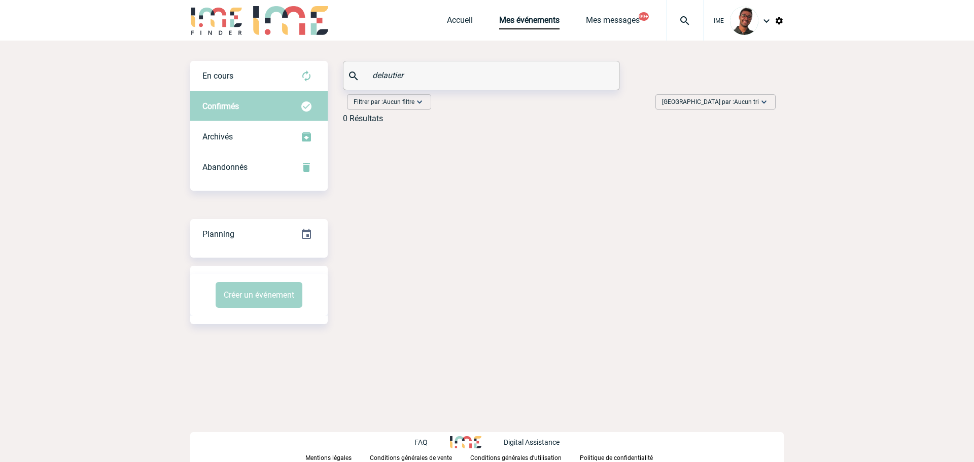
drag, startPoint x: 367, startPoint y: 65, endPoint x: 346, endPoint y: 61, distance: 20.6
click at [346, 61] on div "delautier" at bounding box center [481, 75] width 276 height 28
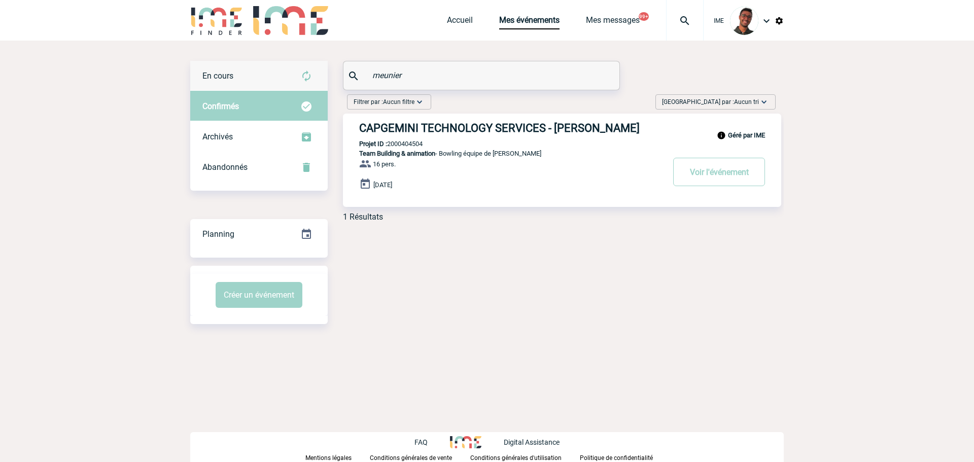
click at [272, 81] on div "En cours" at bounding box center [258, 76] width 137 height 30
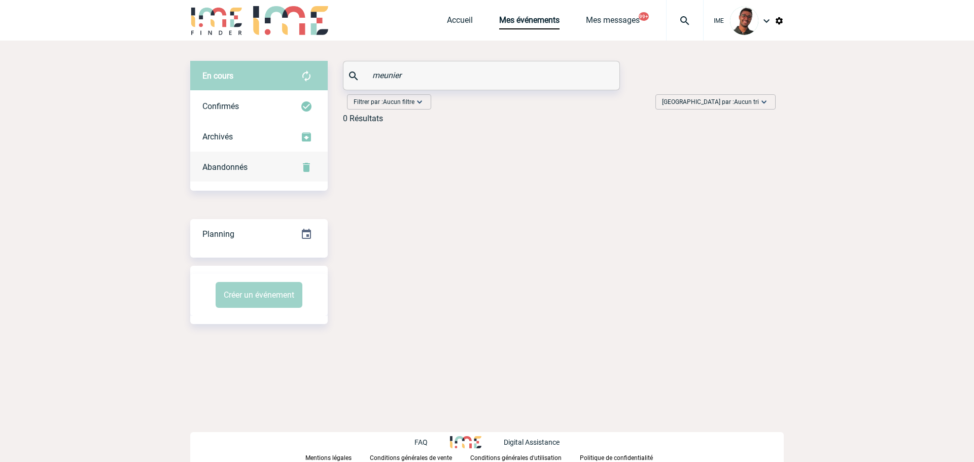
click at [257, 165] on div "Abandonnés" at bounding box center [258, 167] width 137 height 30
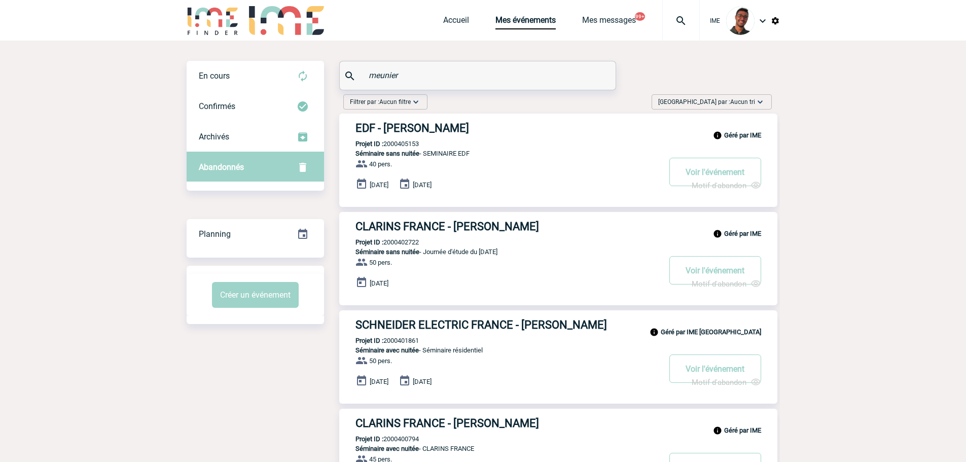
drag, startPoint x: 388, startPoint y: 78, endPoint x: 363, endPoint y: 76, distance: 24.9
click at [363, 76] on div "meunier" at bounding box center [478, 75] width 276 height 28
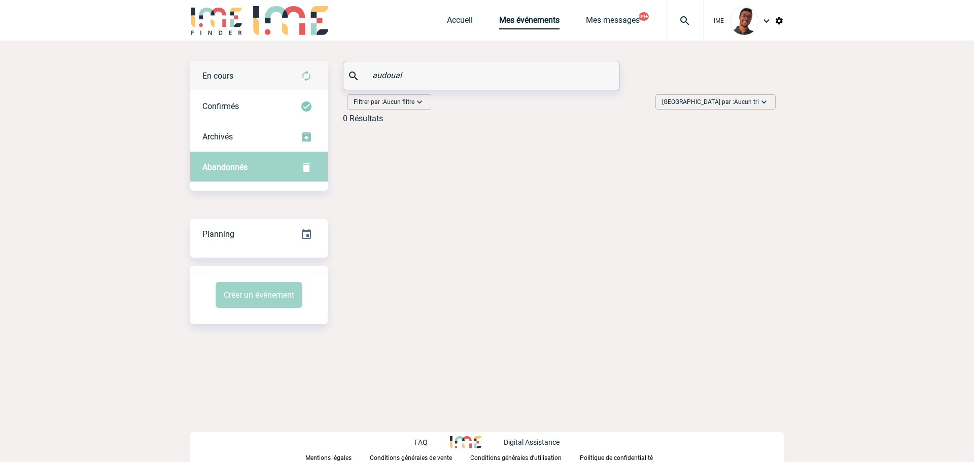
type input "audoual"
click at [280, 72] on div "En cours" at bounding box center [258, 76] width 137 height 30
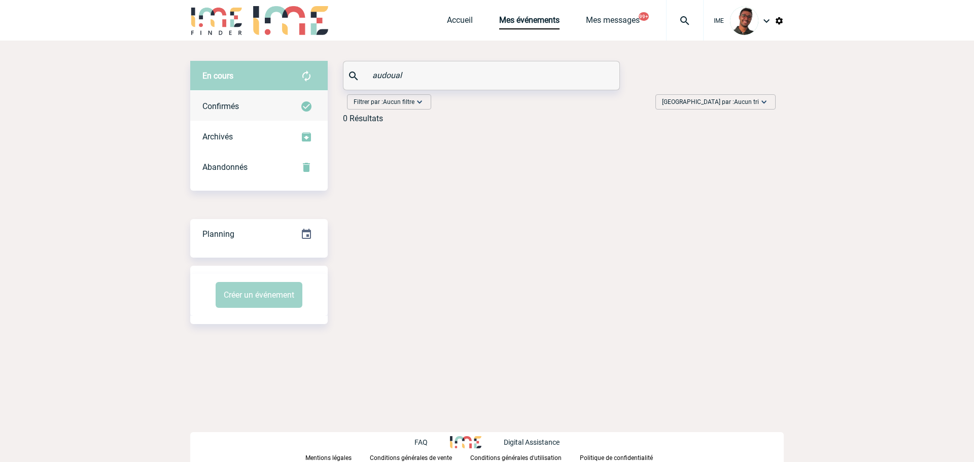
click at [257, 97] on div "Confirmés" at bounding box center [258, 106] width 137 height 30
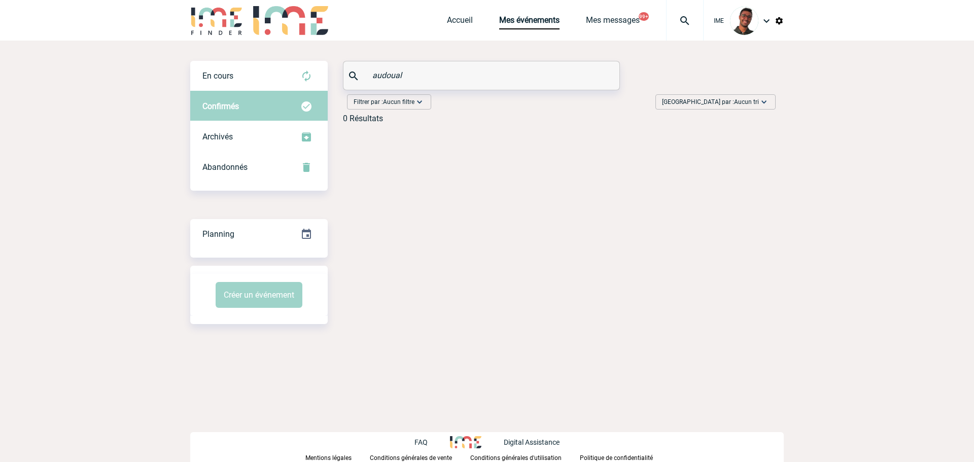
click at [440, 64] on div "audoual" at bounding box center [481, 75] width 276 height 28
drag, startPoint x: 429, startPoint y: 69, endPoint x: 321, endPoint y: 77, distance: 108.8
click at [321, 77] on div "En cours En cours Confirmés Archivés Abandonnés En cours Confirmés Archivés Aba…" at bounding box center [486, 96] width 593 height 71
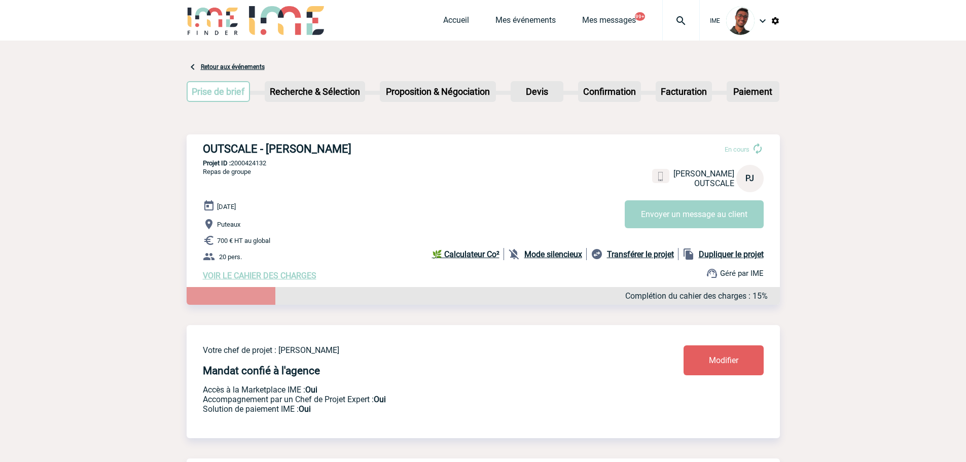
click at [239, 163] on p "Projet ID : 2000424132" at bounding box center [483, 163] width 593 height 8
copy p "2000424132"
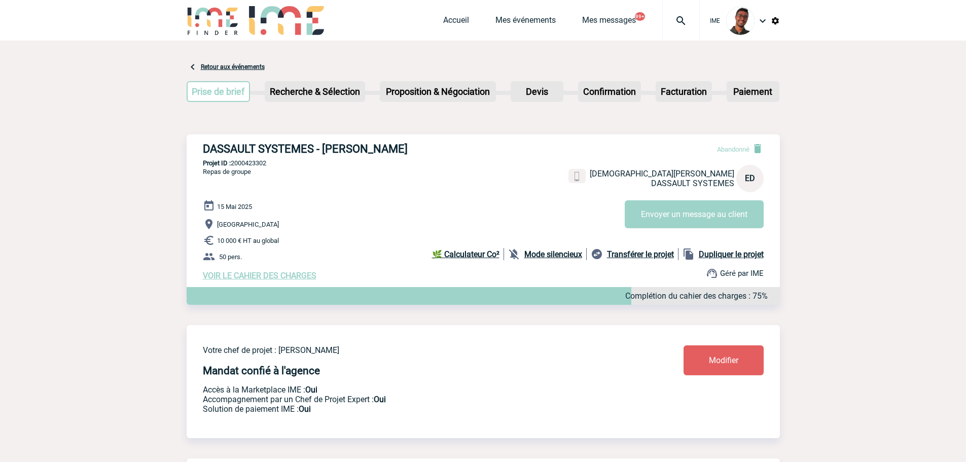
click at [242, 160] on div "DASSAULT SYSTEMES - Evan DEUN Abandonné Evan DEUN DASSAULT SYSTEMES ED Envoyer …" at bounding box center [483, 211] width 593 height 154
copy p "2000423302"
click at [315, 155] on h3 "DASSAULT SYSTEMES - [PERSON_NAME]" at bounding box center [355, 149] width 304 height 13
click at [539, 17] on link "Mes événements" at bounding box center [526, 22] width 60 height 14
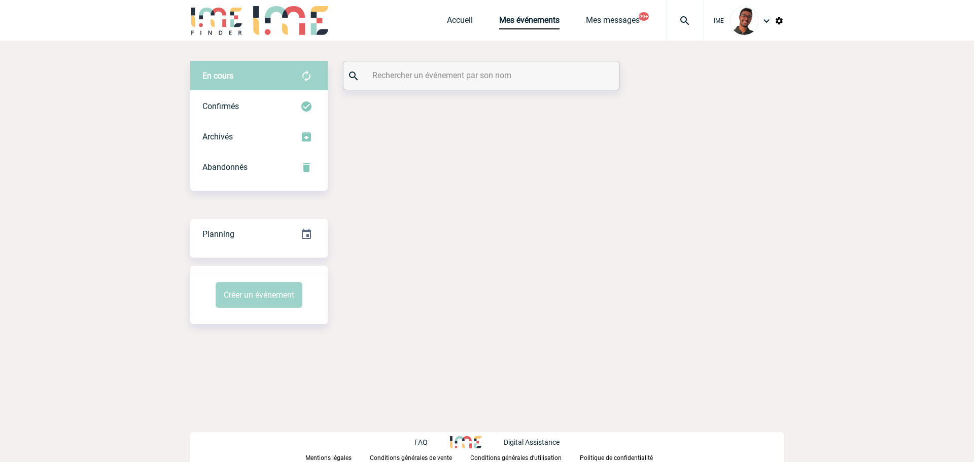
click at [443, 70] on input "text" at bounding box center [483, 75] width 226 height 15
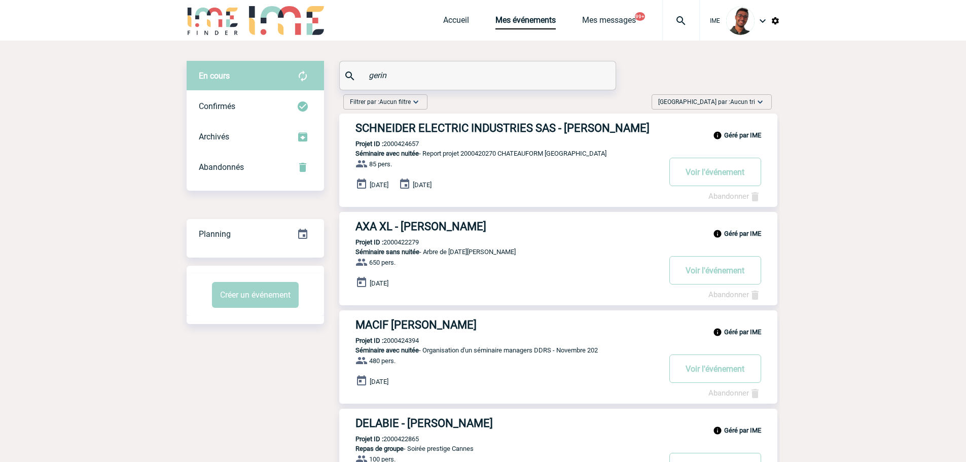
click at [215, 183] on div "En cours En cours Confirmés Archivés Abandonnés En cours Confirmés Archivés Aba…" at bounding box center [255, 126] width 137 height 130
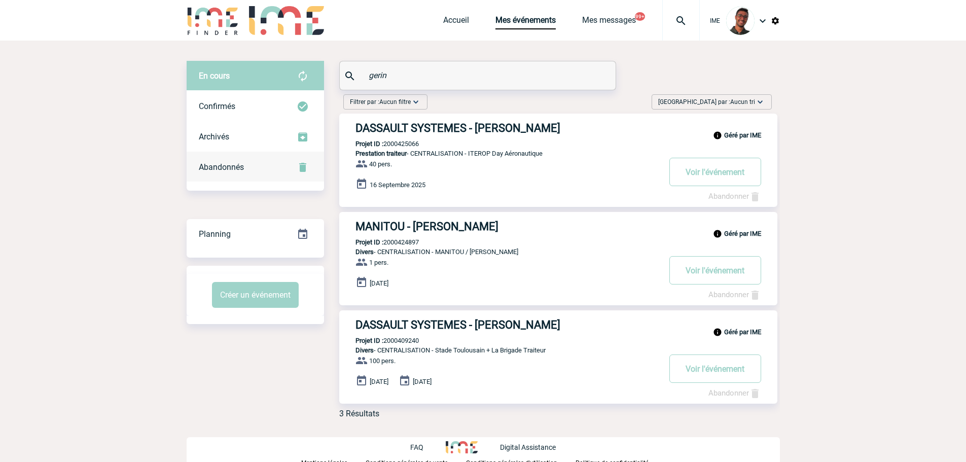
click at [227, 160] on div "Abandonnés" at bounding box center [255, 167] width 137 height 30
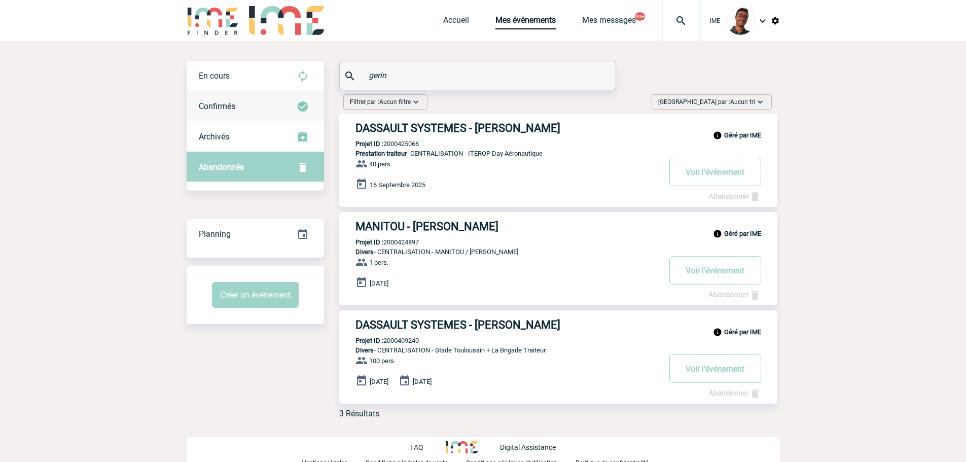
click at [279, 107] on div "Confirmés" at bounding box center [255, 106] width 137 height 30
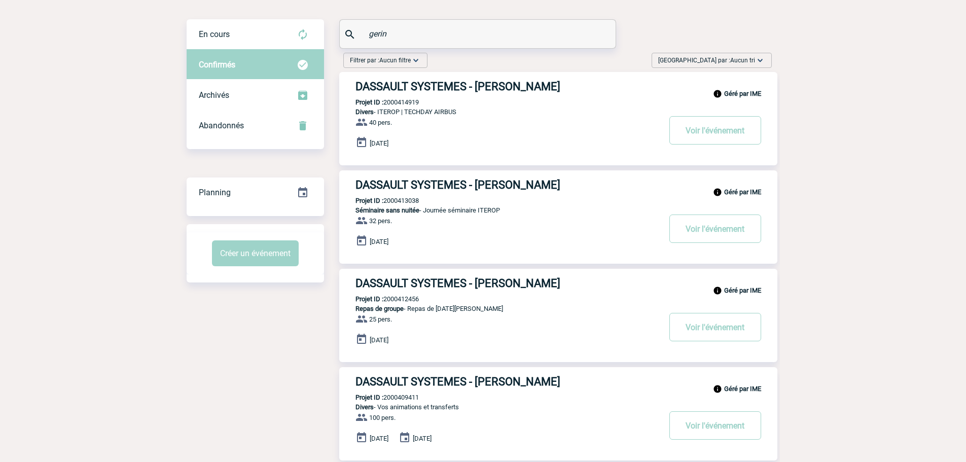
scroll to position [41, 0]
click at [259, 52] on div "Confirmés" at bounding box center [255, 65] width 137 height 30
click at [266, 37] on div "En cours" at bounding box center [255, 35] width 137 height 30
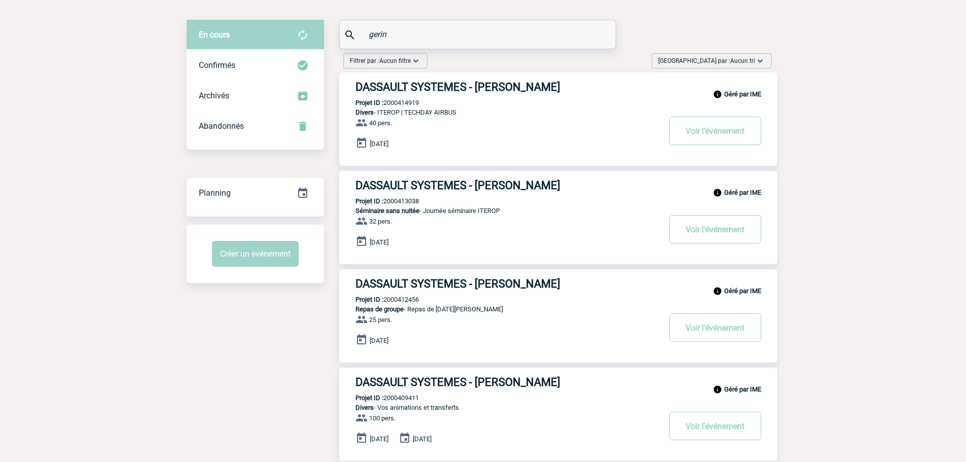
scroll to position [4, 0]
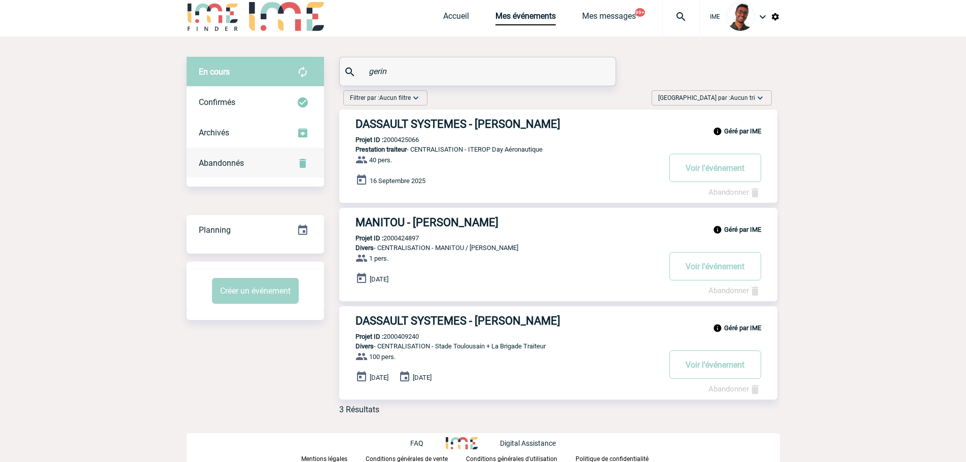
click at [251, 168] on div "Abandonnés" at bounding box center [255, 163] width 137 height 30
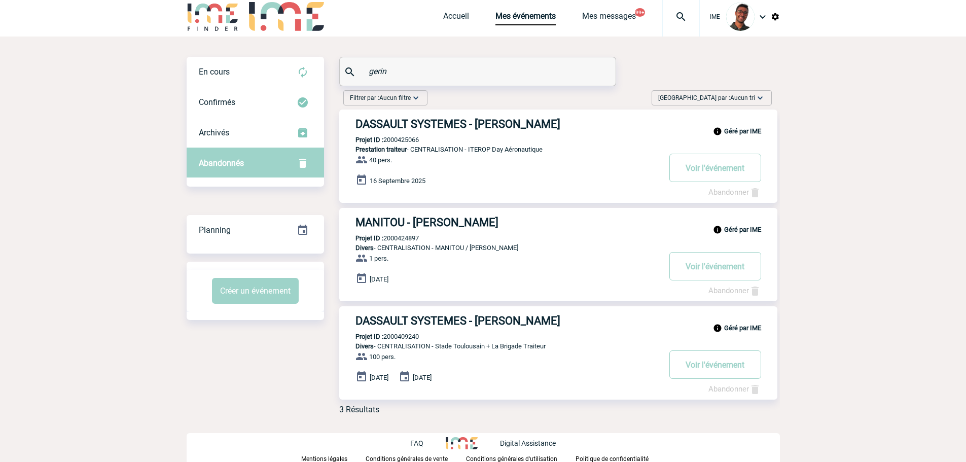
scroll to position [0, 0]
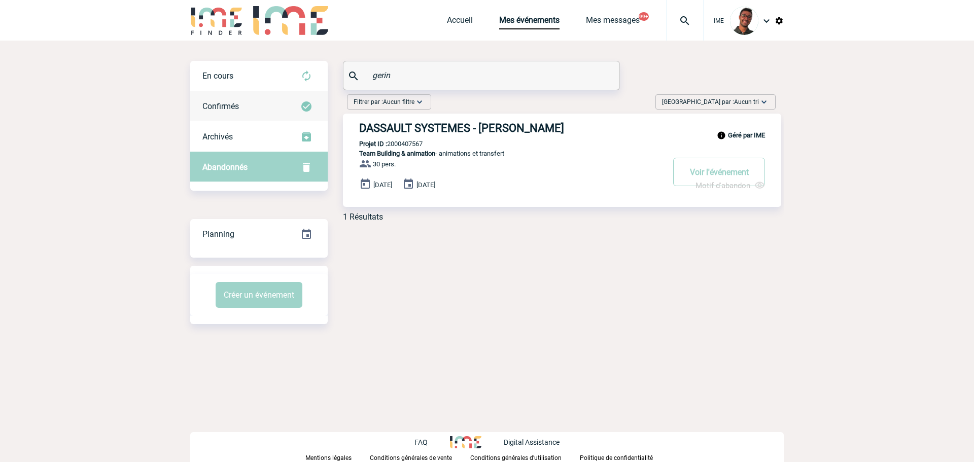
click at [253, 107] on div "Confirmés" at bounding box center [258, 106] width 137 height 30
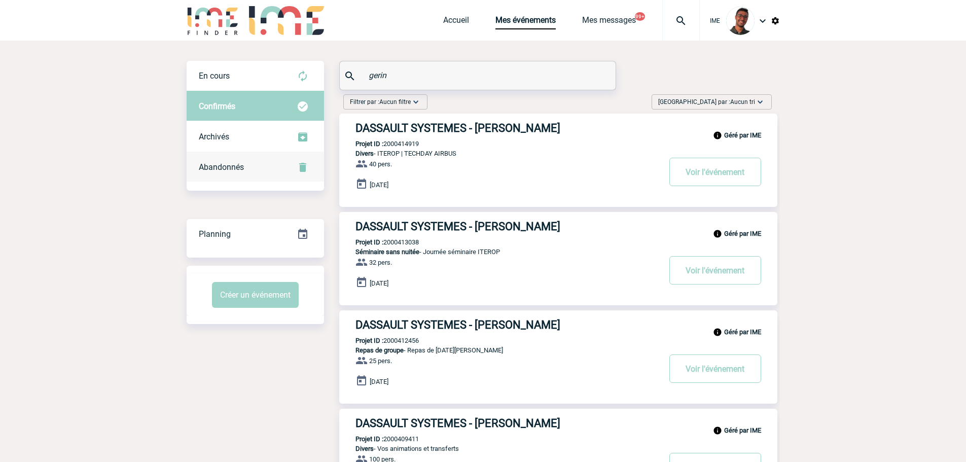
click at [253, 168] on div "Abandonnés" at bounding box center [255, 167] width 137 height 30
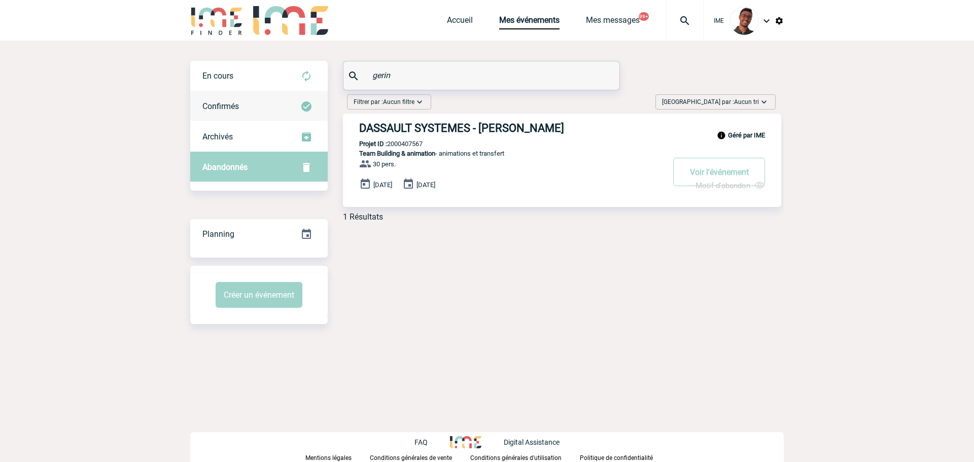
click at [253, 100] on div "Confirmés" at bounding box center [258, 106] width 137 height 30
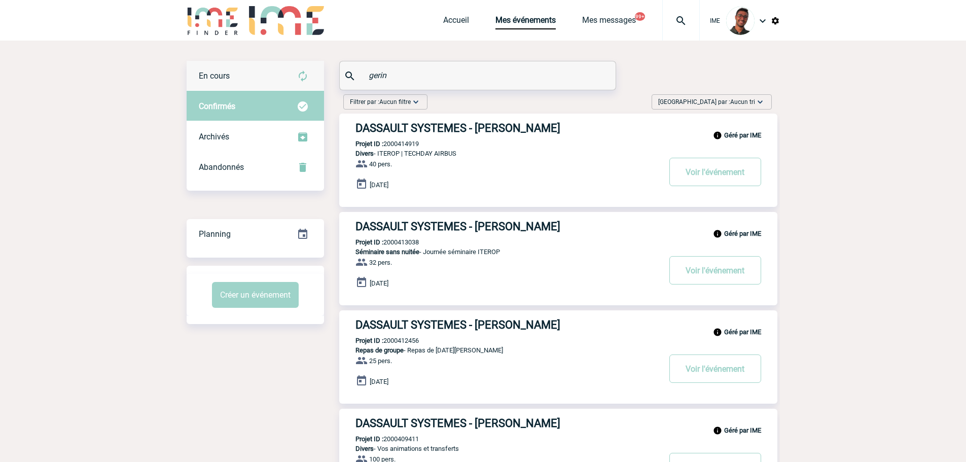
click at [261, 62] on div "En cours" at bounding box center [255, 76] width 137 height 30
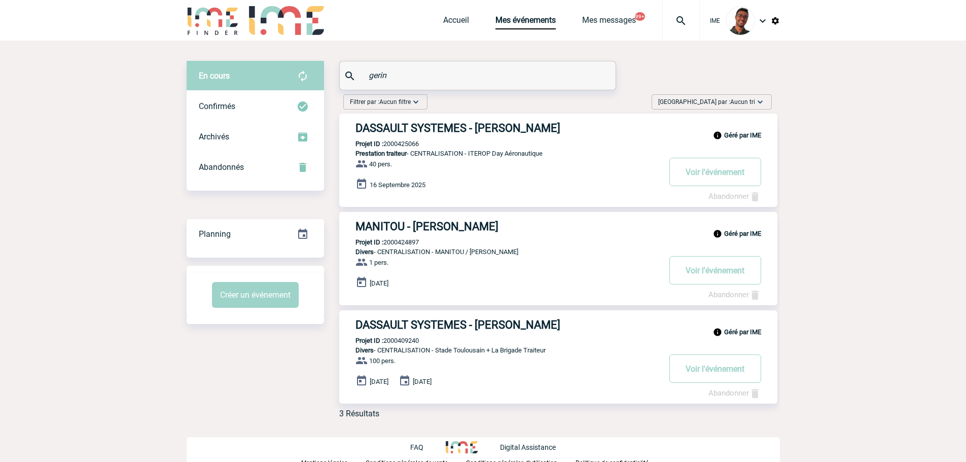
drag, startPoint x: 400, startPoint y: 81, endPoint x: 345, endPoint y: 80, distance: 55.3
click at [345, 80] on div "gerin" at bounding box center [478, 75] width 276 height 28
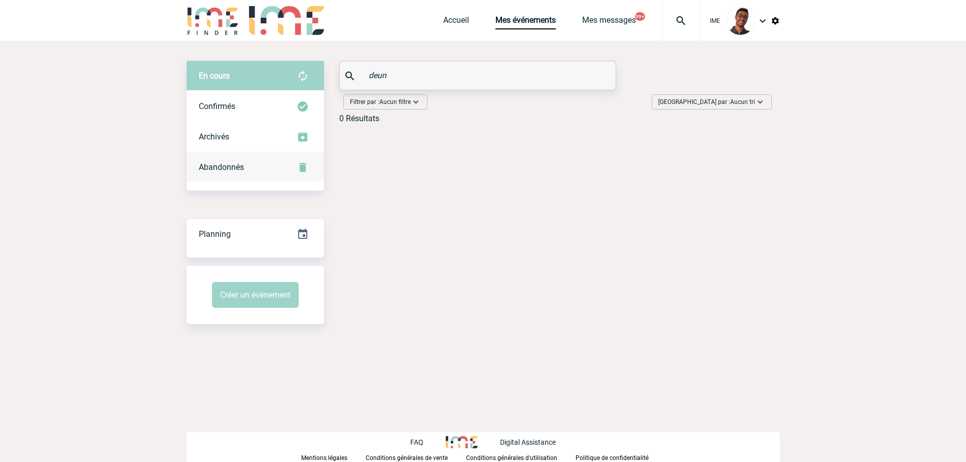
click at [245, 169] on div "Abandonnés" at bounding box center [255, 167] width 137 height 30
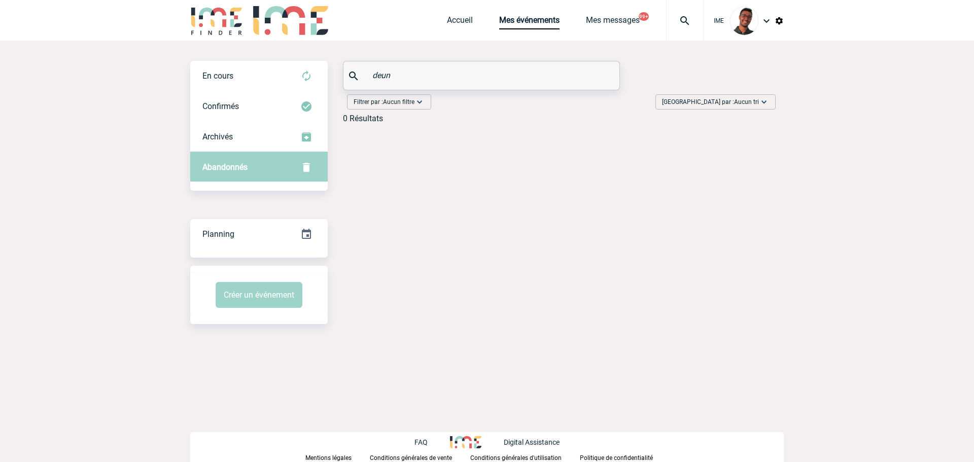
drag, startPoint x: 396, startPoint y: 126, endPoint x: 370, endPoint y: 147, distance: 33.3
click at [370, 147] on div "En cours En cours Confirmés Archivés Abandonnés En cours Confirmés Archivés Aba…" at bounding box center [486, 193] width 593 height 304
click at [298, 139] on div "Archivés" at bounding box center [258, 137] width 137 height 30
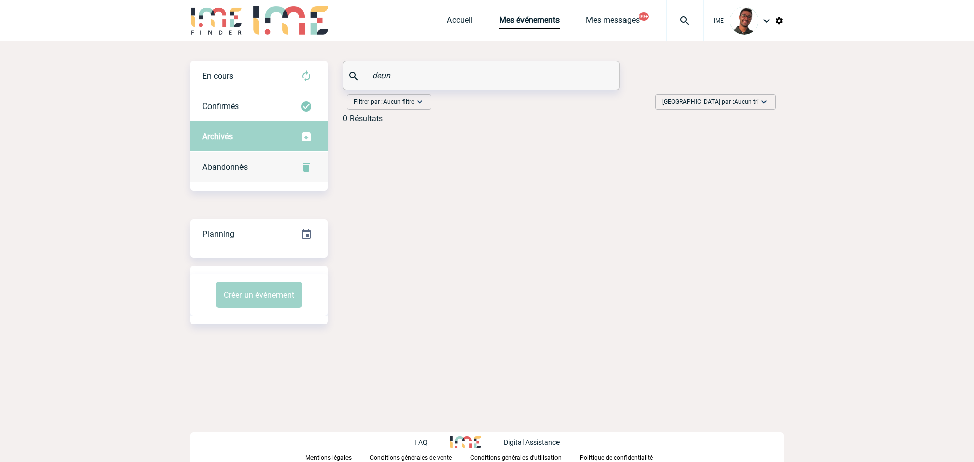
click at [283, 164] on div "Abandonnés" at bounding box center [258, 167] width 137 height 30
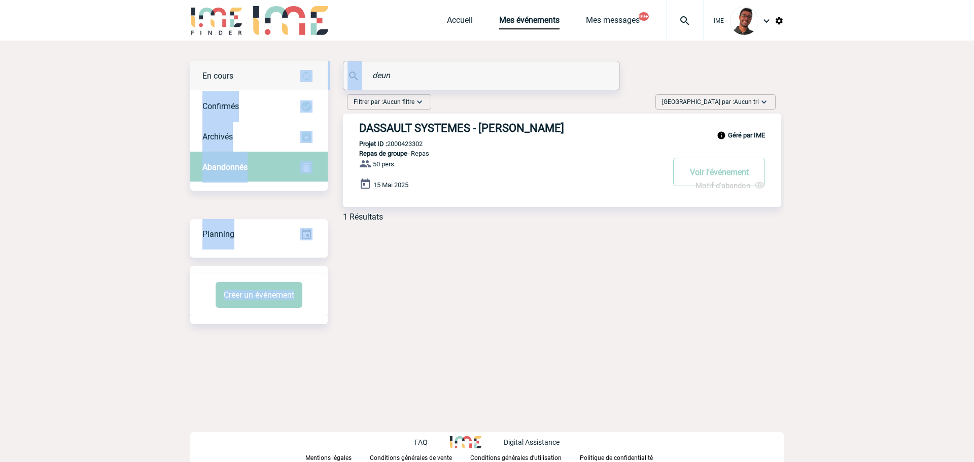
drag, startPoint x: 450, startPoint y: 82, endPoint x: 326, endPoint y: 63, distance: 126.1
click at [326, 63] on div "En cours En cours Confirmés Archivés Abandonnés En cours Confirmés Archivés Aba…" at bounding box center [486, 145] width 593 height 169
click at [384, 77] on input "deun" at bounding box center [483, 75] width 226 height 15
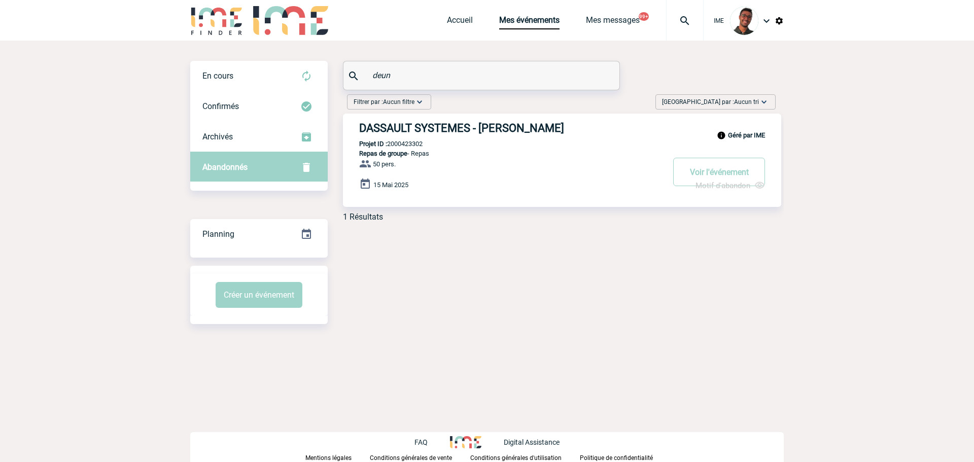
click at [384, 77] on input "deun" at bounding box center [483, 75] width 226 height 15
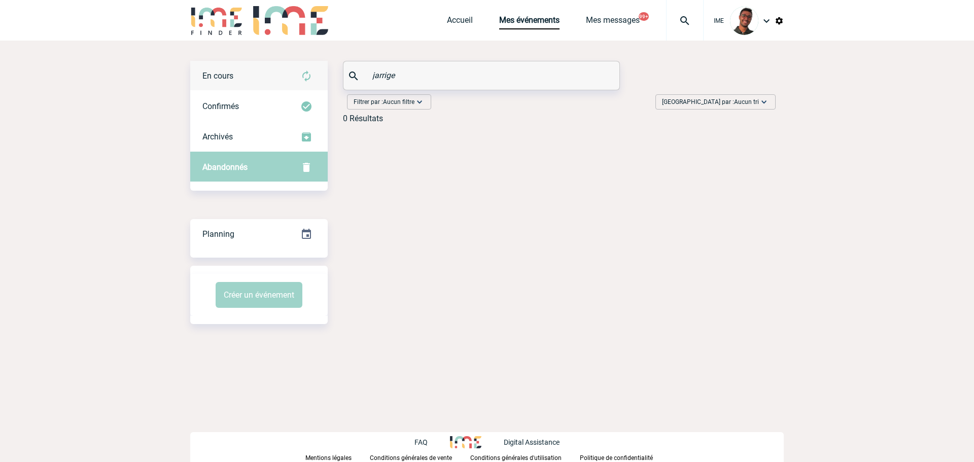
type input "jarrige"
click at [305, 72] on img at bounding box center [306, 76] width 12 height 12
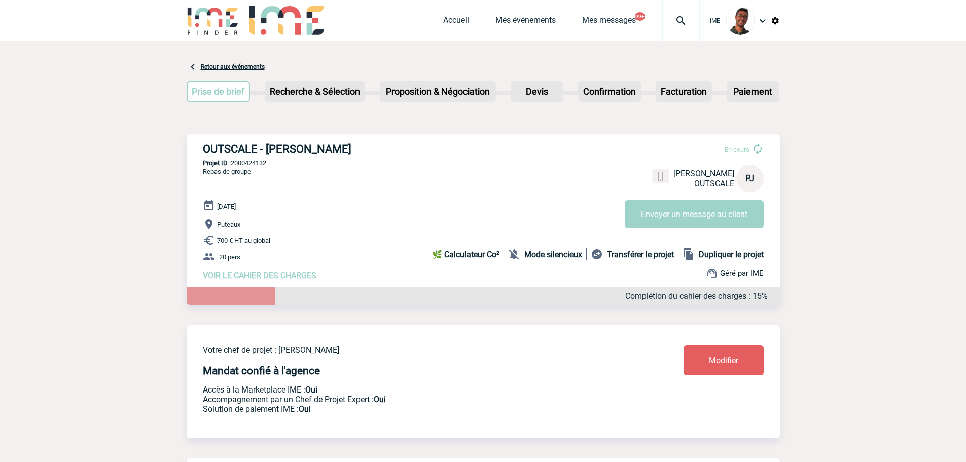
click at [262, 165] on p "Projet ID : 2000424132" at bounding box center [483, 163] width 593 height 8
copy p "2000424132"
